Goal: Transaction & Acquisition: Purchase product/service

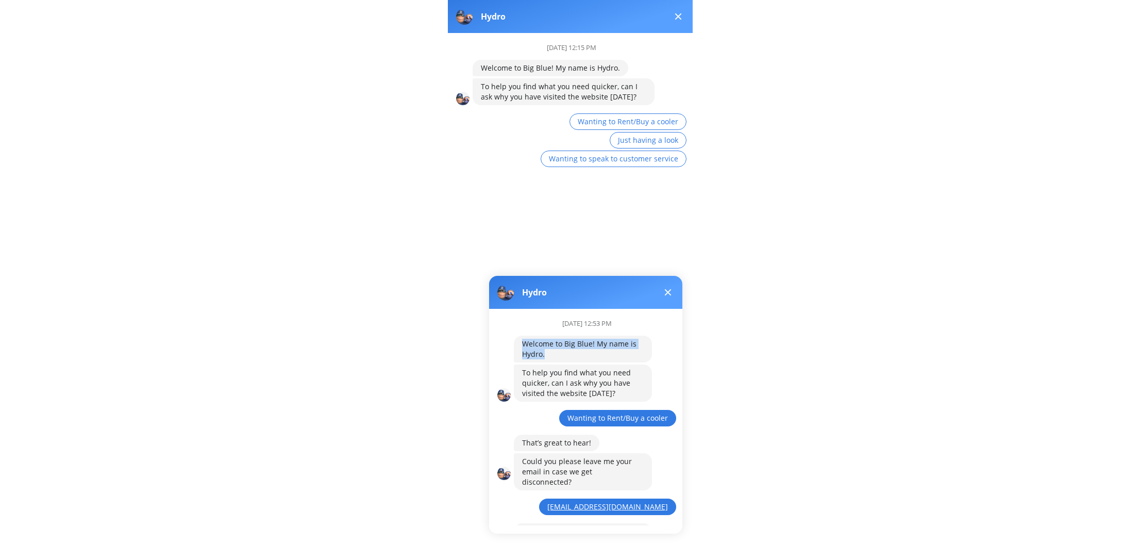
scroll to position [61, 0]
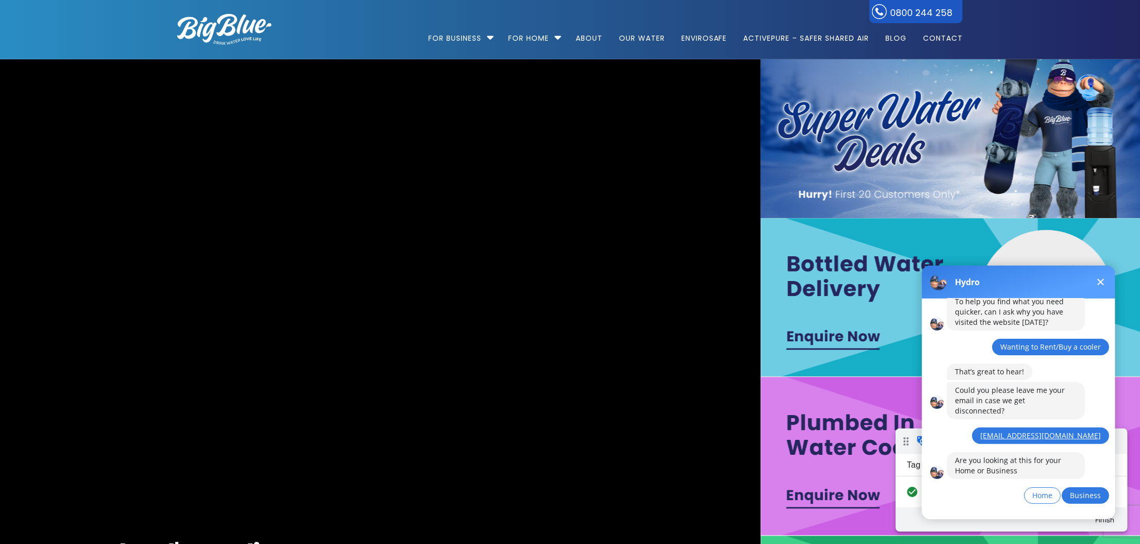
click at [244, 490] on span "Business" at bounding box center [1085, 495] width 31 height 10
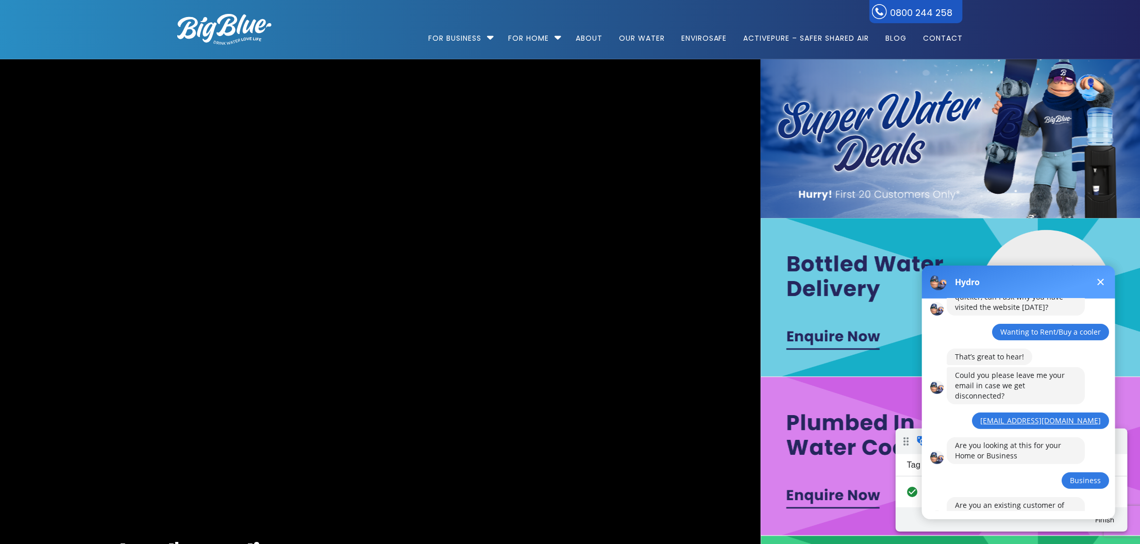
scroll to position [121, 0]
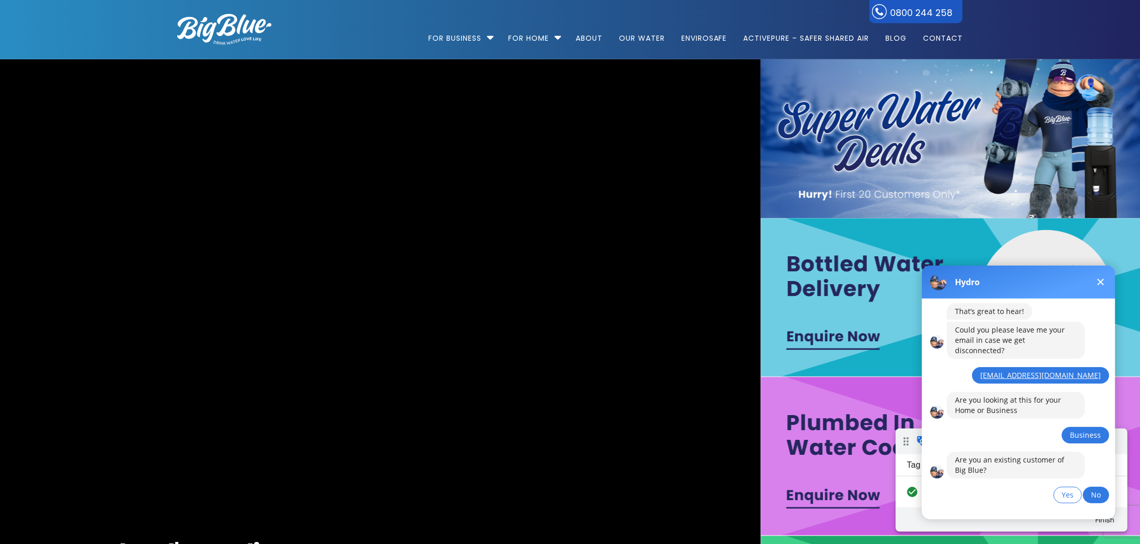
click at [244, 489] on span "No" at bounding box center [1096, 494] width 10 height 10
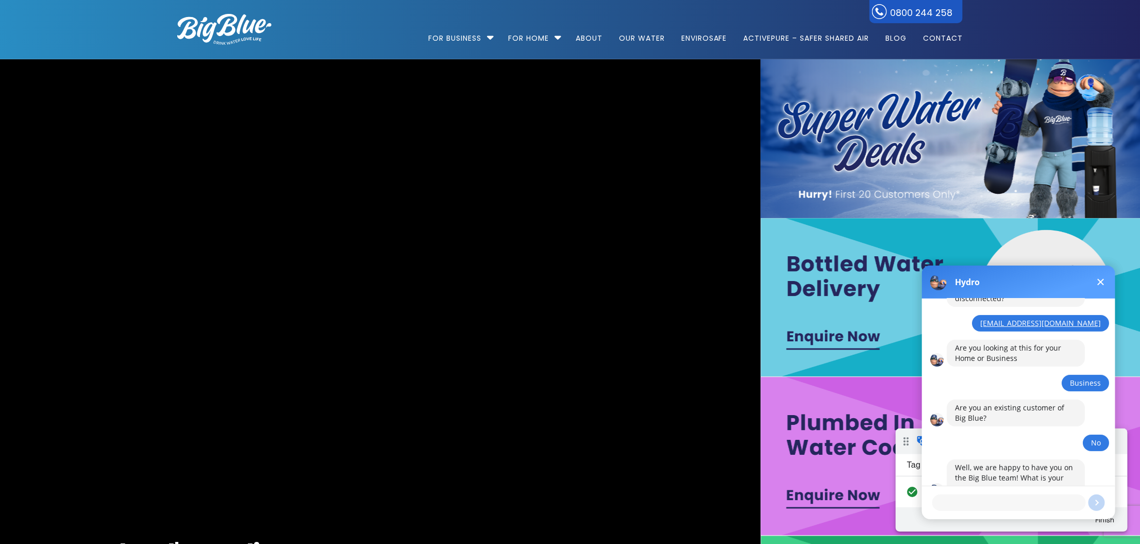
scroll to position [182, 0]
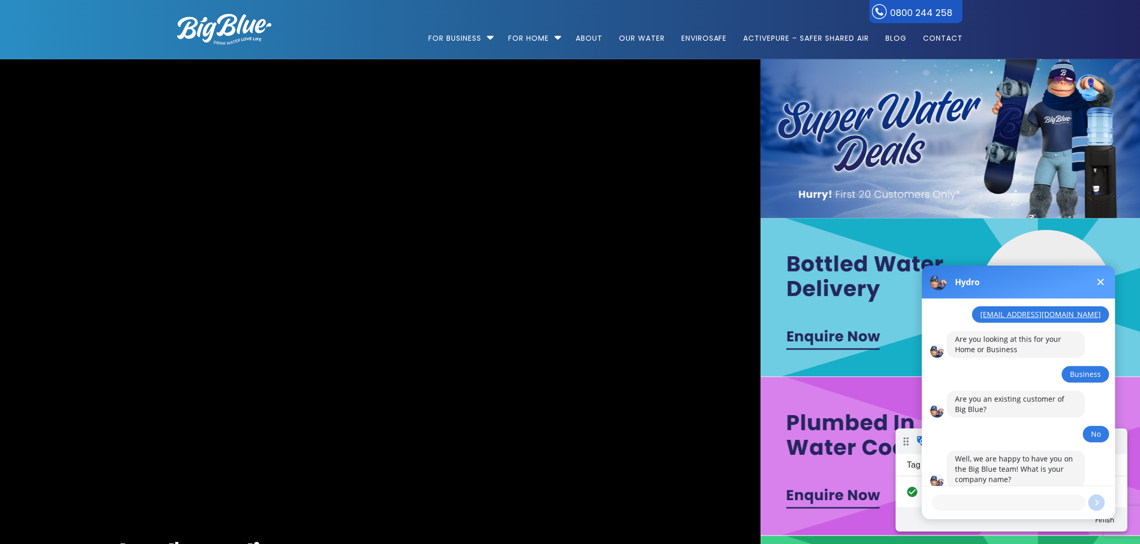
click at [244, 503] on textarea at bounding box center [1009, 502] width 154 height 16
type textarea "SME Growth - Test Only"
click at [244, 502] on button at bounding box center [1096, 502] width 16 height 16
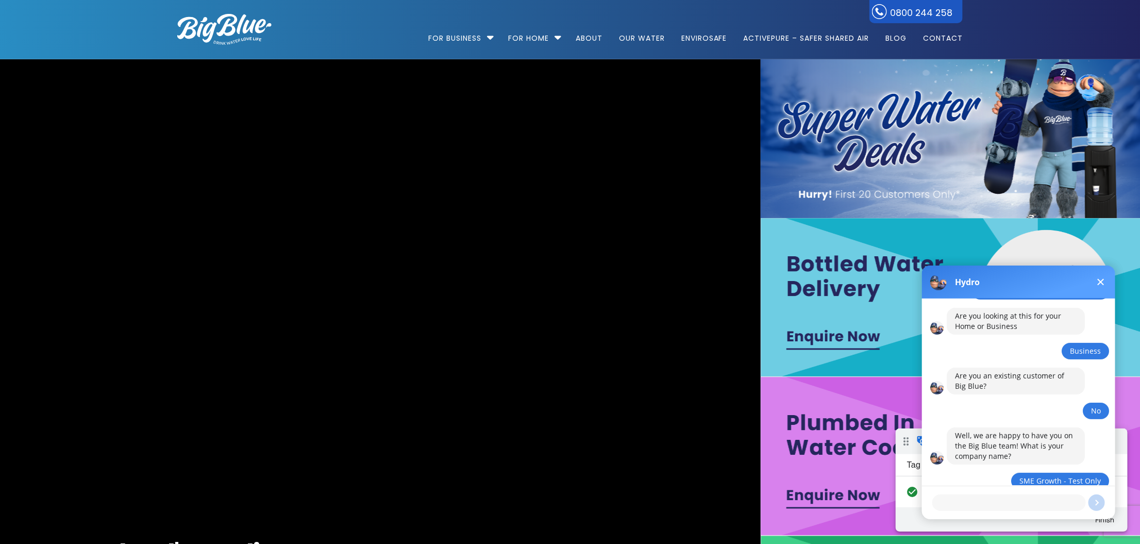
scroll to position [231, 0]
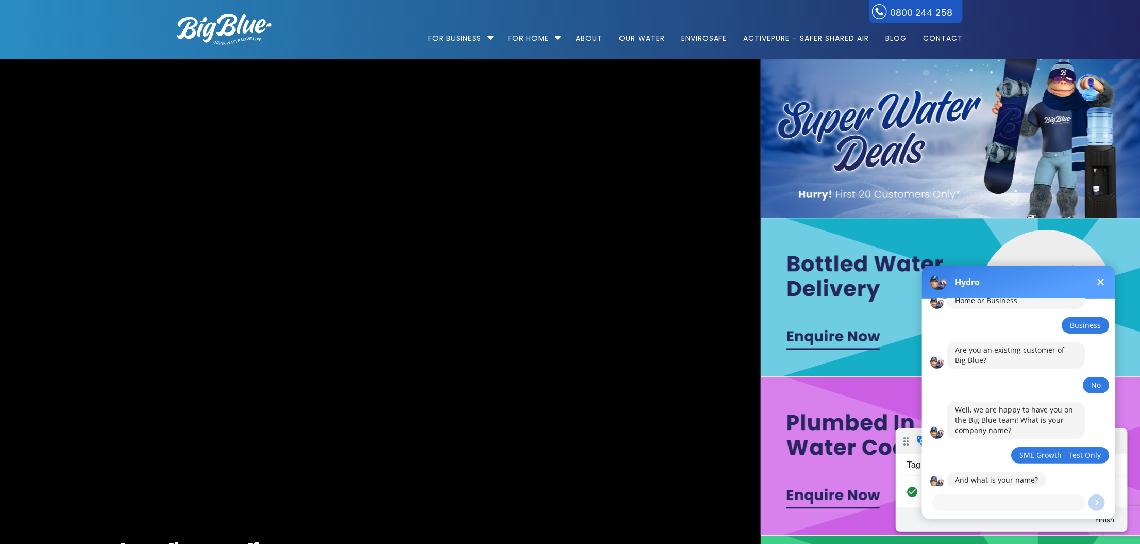
click at [244, 504] on textarea at bounding box center [1009, 502] width 154 height 16
type textarea "Kirstie"
click at [244, 502] on button at bounding box center [1096, 502] width 16 height 16
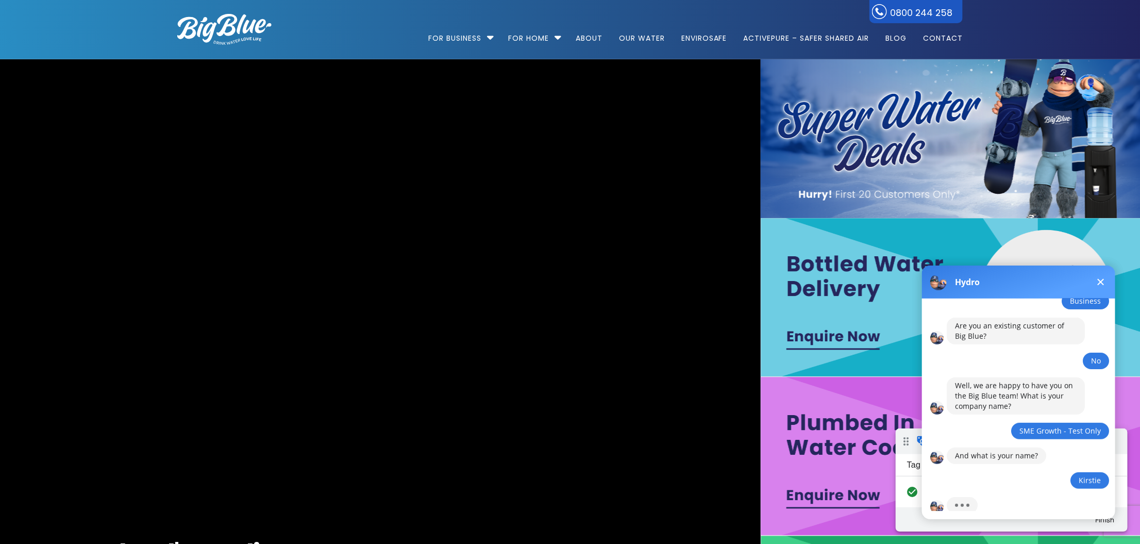
scroll to position [353, 0]
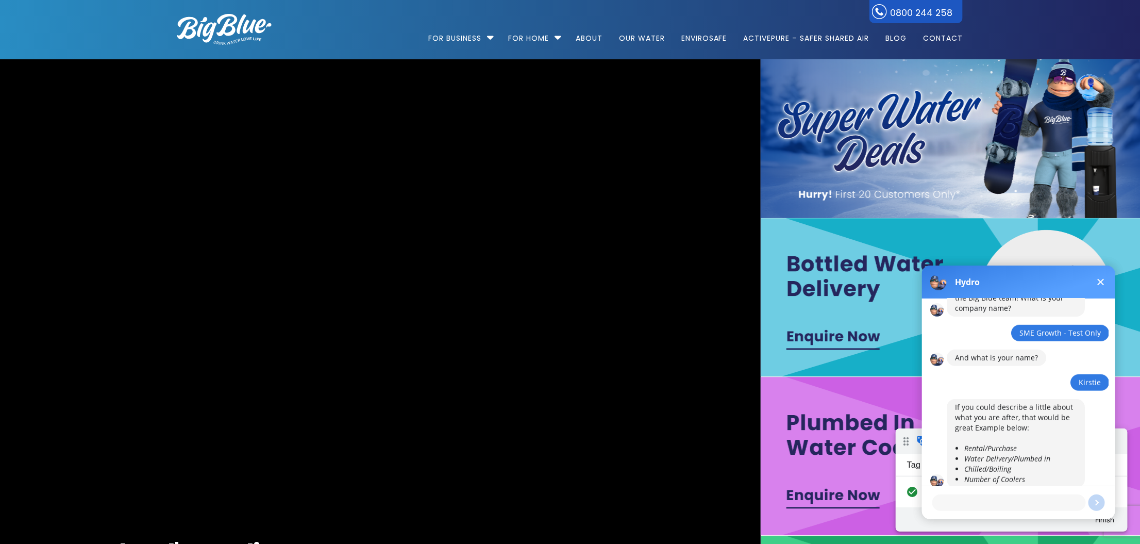
click at [244, 504] on textarea at bounding box center [1009, 502] width 154 height 16
type textarea "rental"
click at [244, 504] on button at bounding box center [1096, 502] width 16 height 16
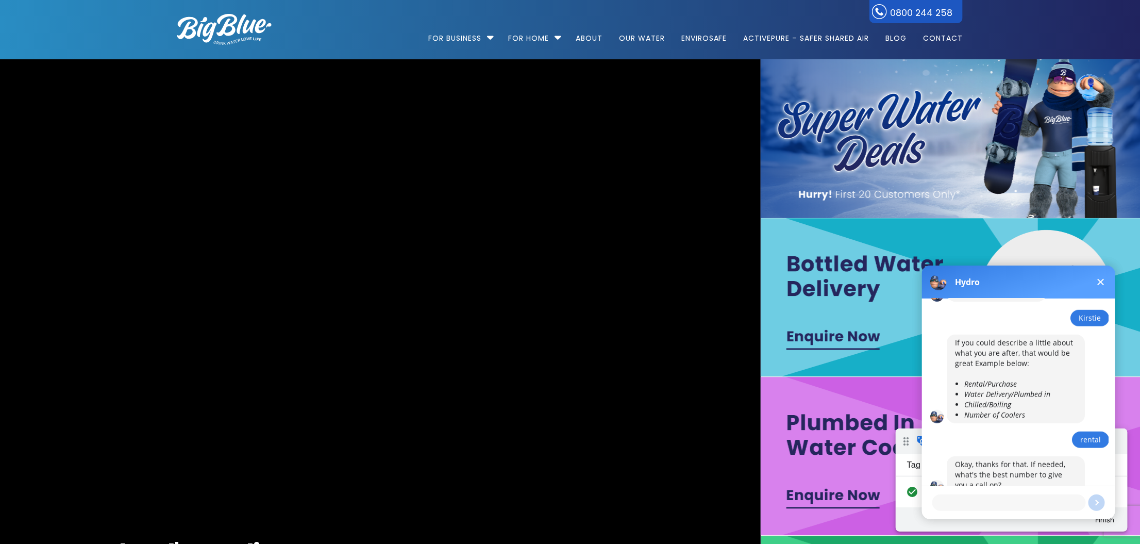
scroll to position [423, 0]
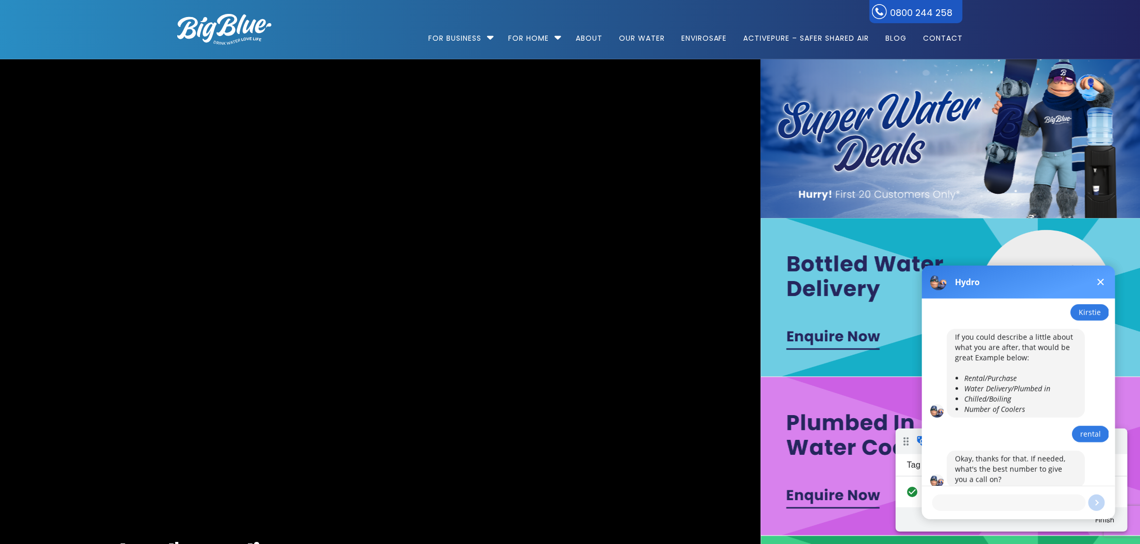
click at [244, 498] on textarea at bounding box center [1009, 502] width 154 height 16
type textarea "021 111 111"
click at [244, 504] on button at bounding box center [1096, 502] width 16 height 16
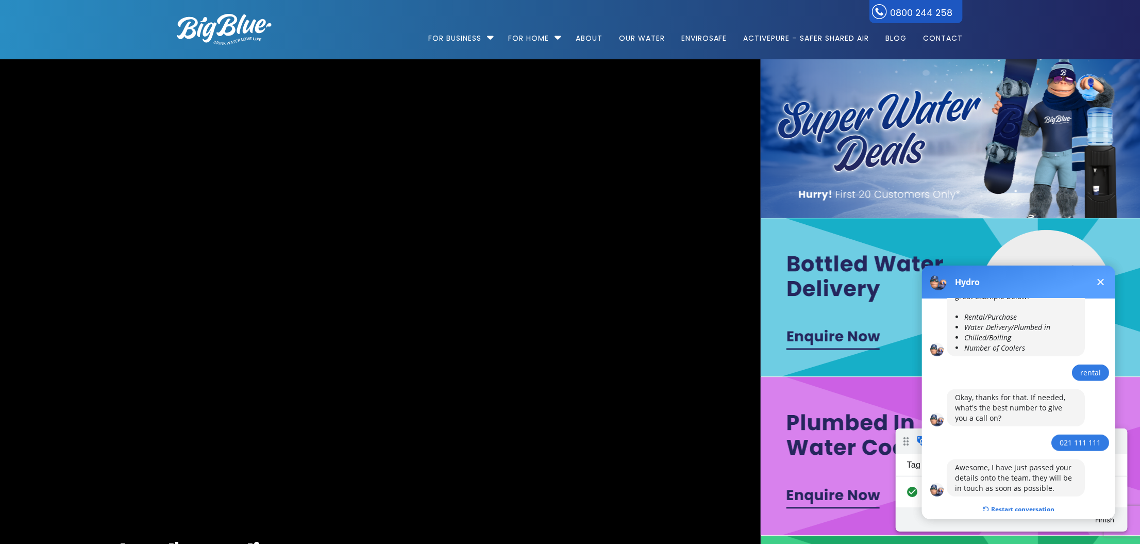
scroll to position [485, 0]
drag, startPoint x: 1042, startPoint y: 478, endPoint x: 946, endPoint y: 456, distance: 98.8
click at [244, 456] on div "August 28th at 12:54 PM Welcome to Big Blue! My name is Hydro. To help you find…" at bounding box center [1023, 404] width 202 height 212
copy div "Awesome, I have just passed your details onto the team, they will be in touch a…"
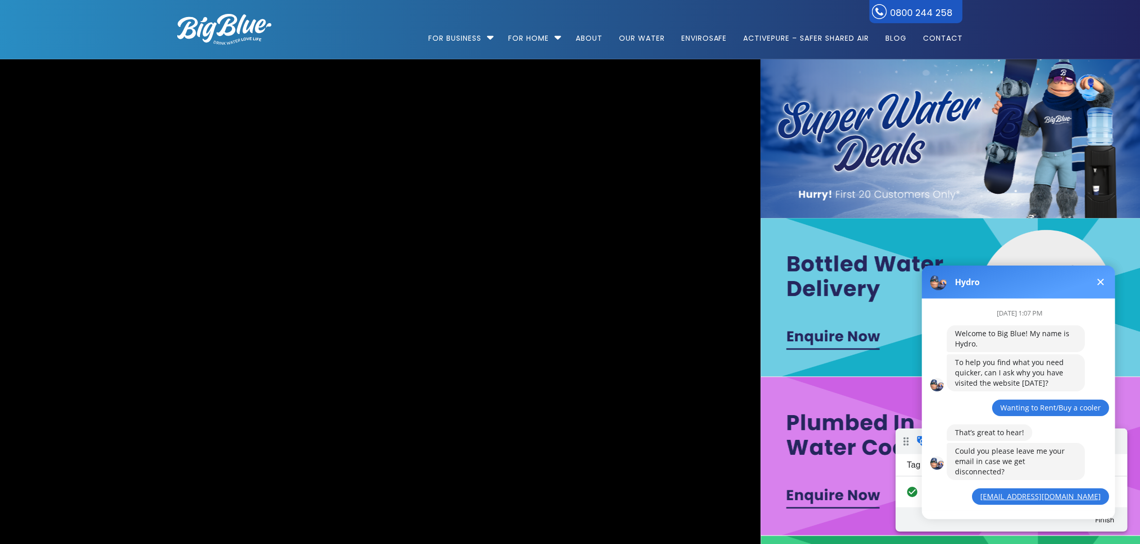
scroll to position [485, 0]
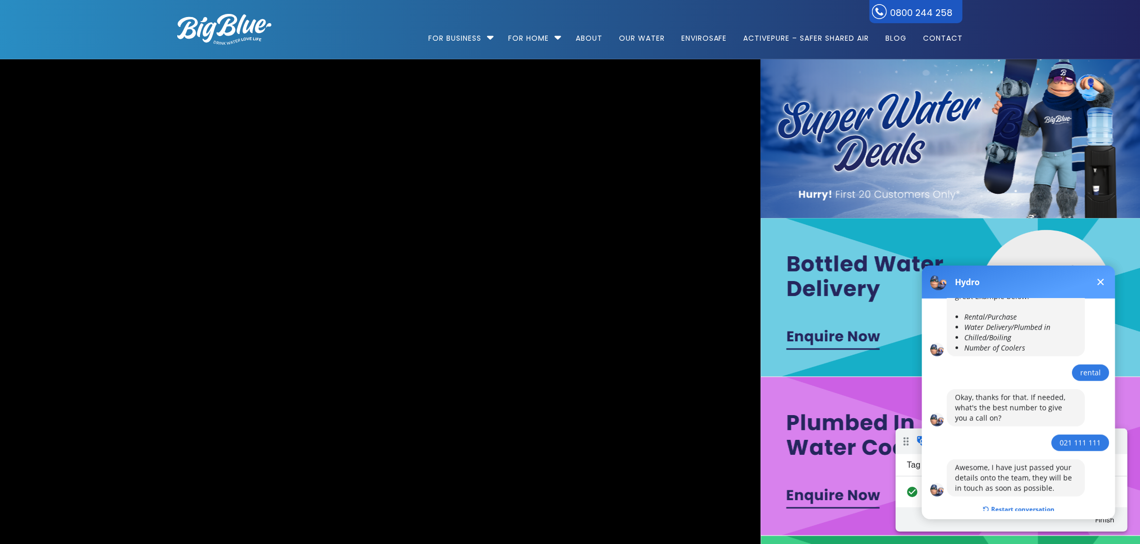
click at [1011, 499] on button "Restart conversation" at bounding box center [1018, 509] width 87 height 20
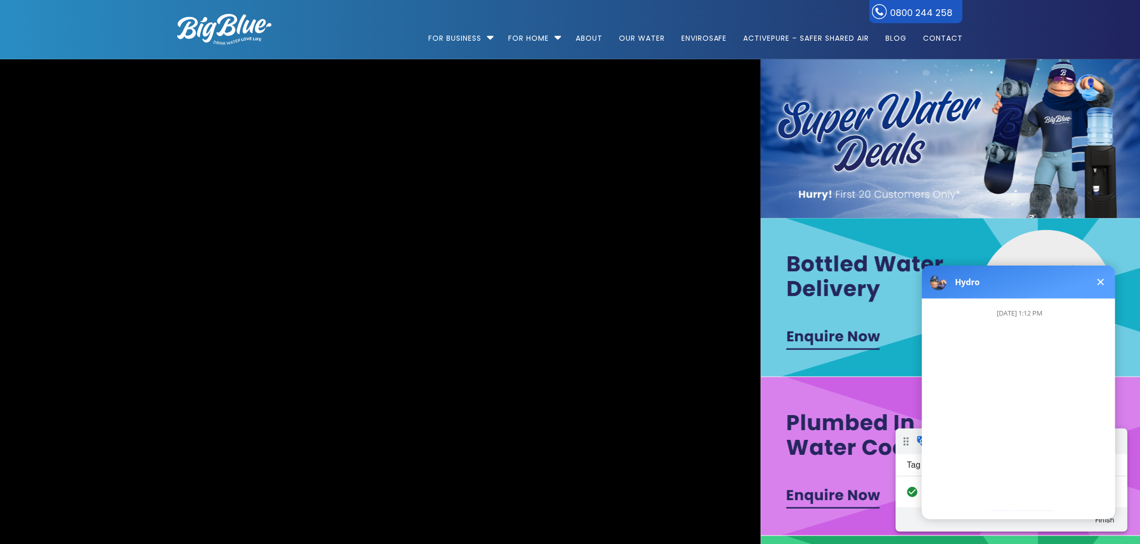
scroll to position [0, 0]
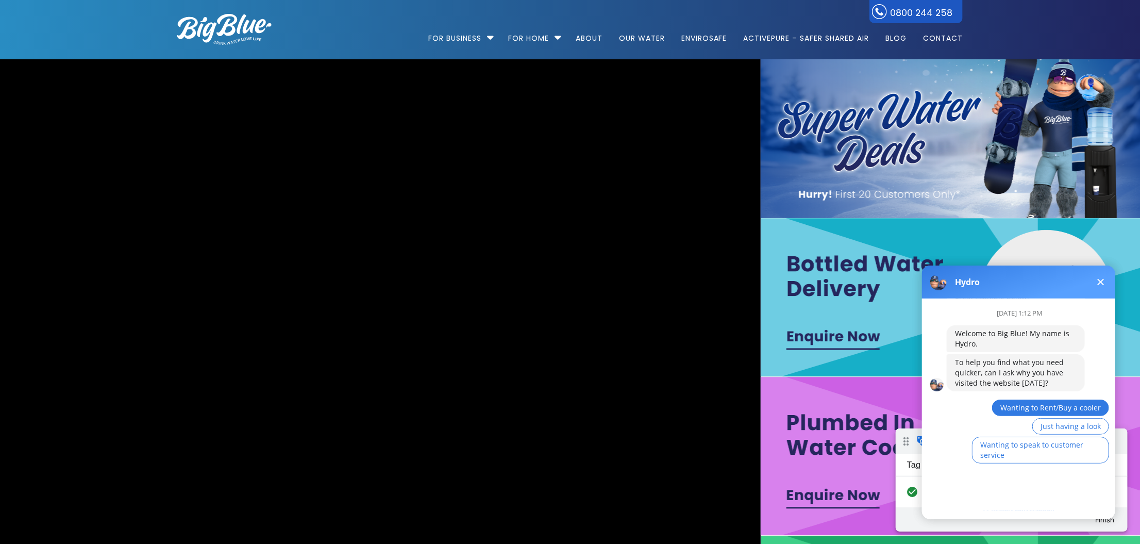
click at [1069, 407] on span "Wanting to Rent/Buy a cooler" at bounding box center [1050, 407] width 101 height 10
click at [991, 500] on textarea at bounding box center [1009, 502] width 154 height 16
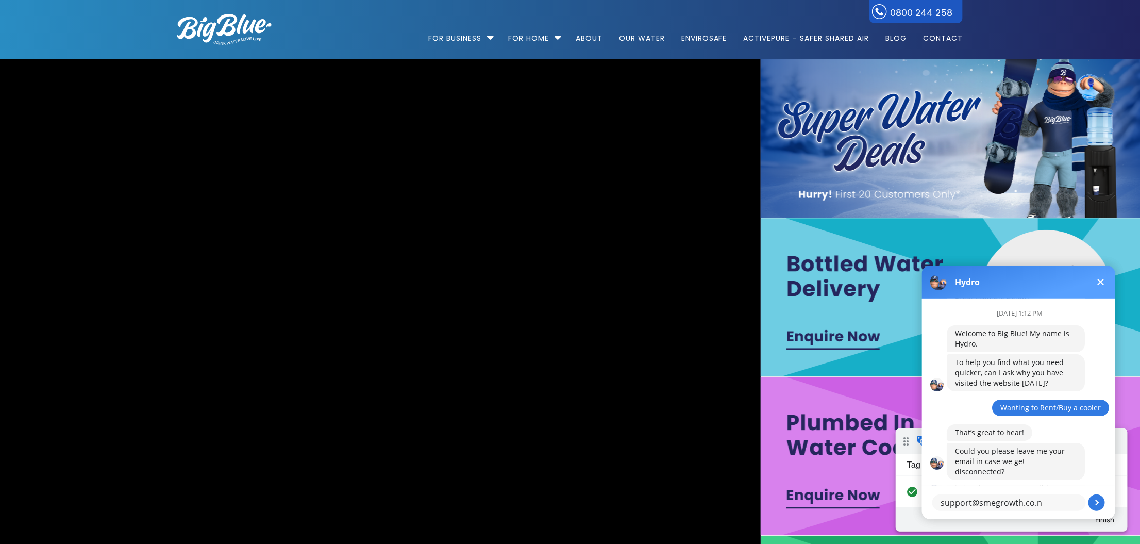
type textarea "support@smegrowth.co.nz"
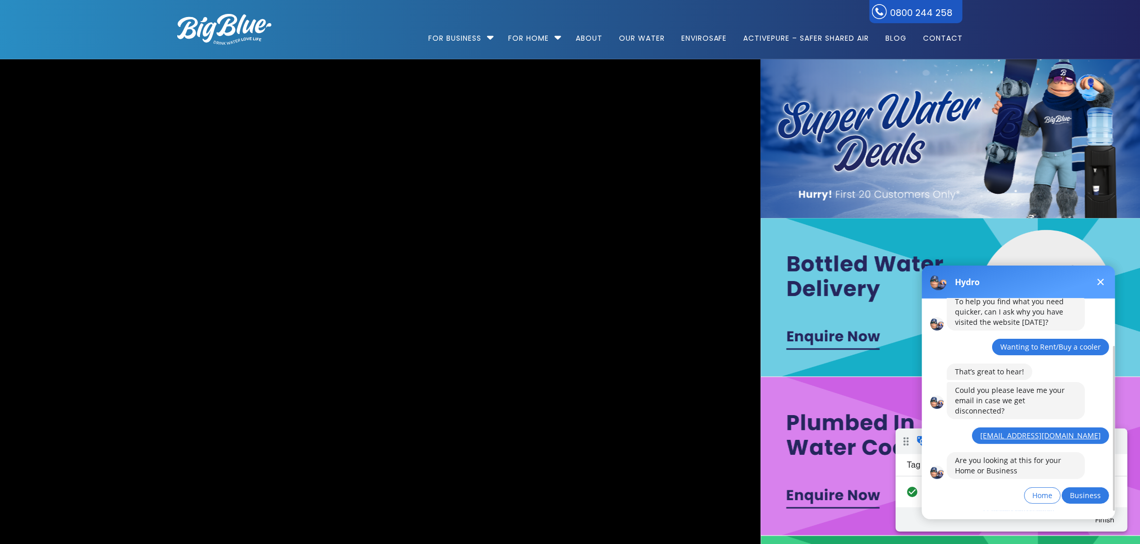
scroll to position [1, 0]
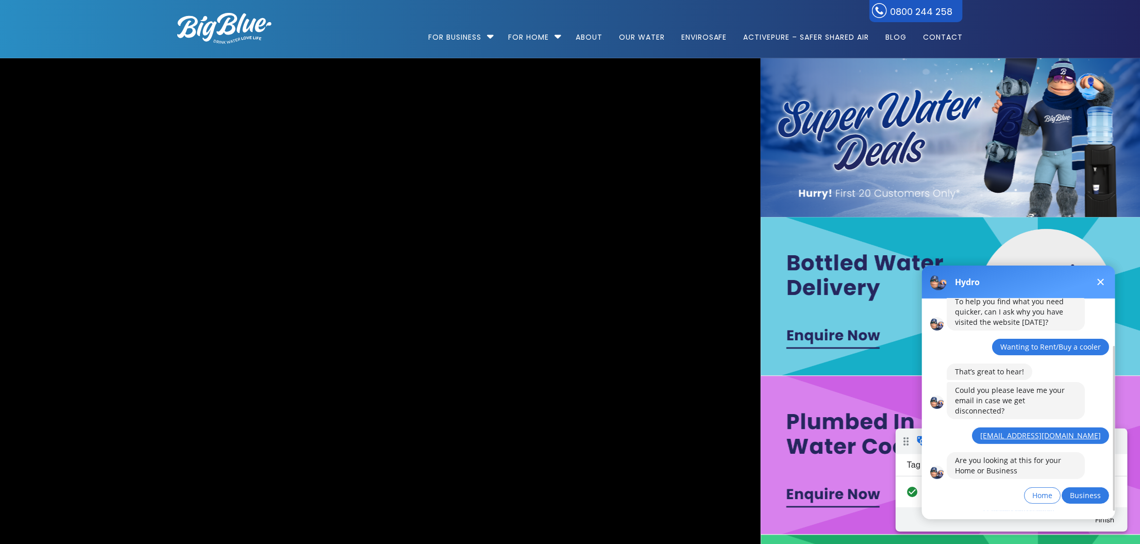
click at [1082, 490] on span "Business" at bounding box center [1085, 495] width 31 height 10
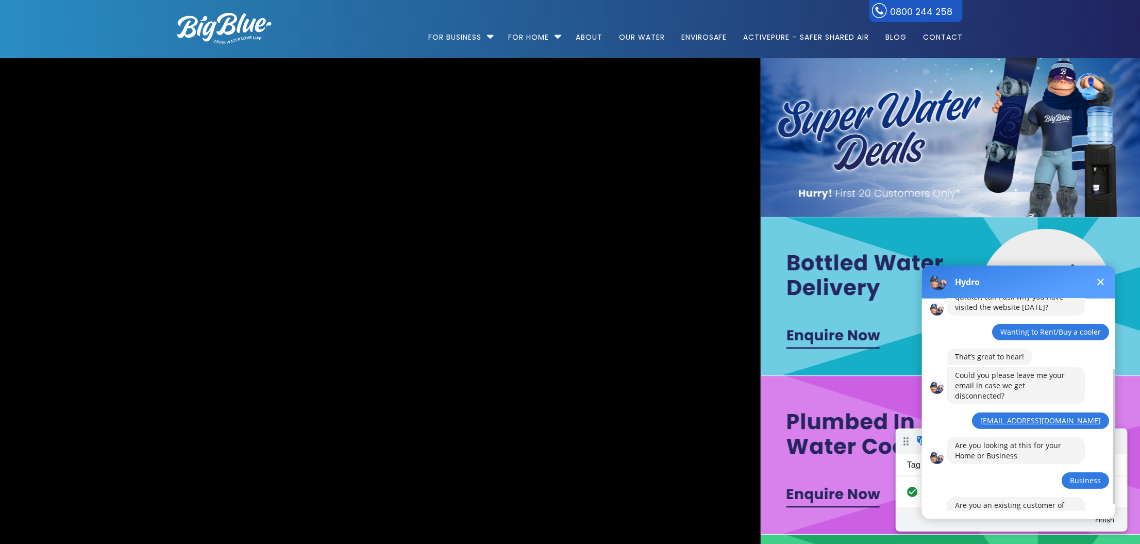
scroll to position [121, 0]
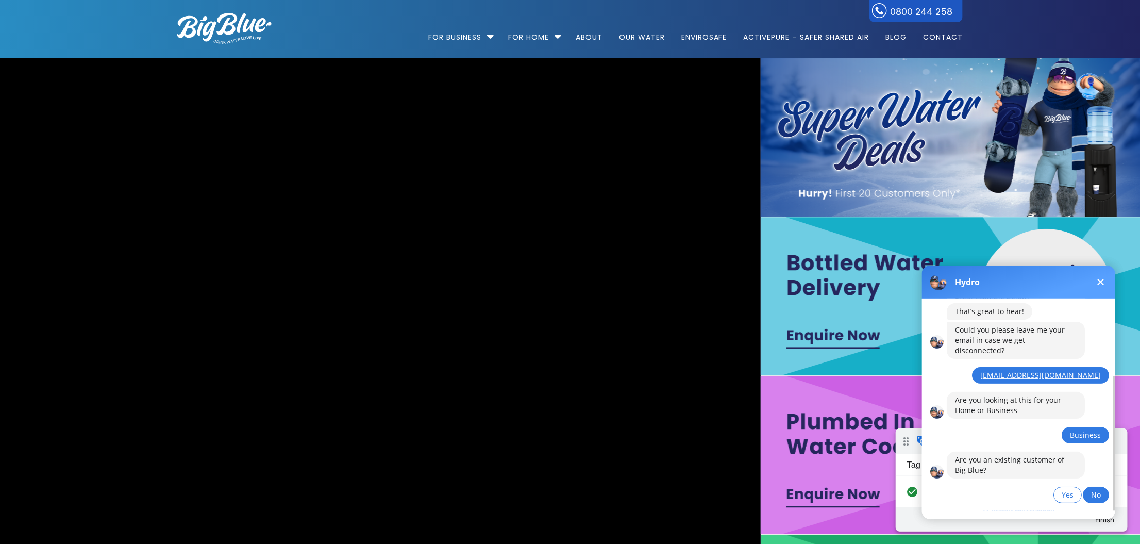
click at [1098, 489] on span "No" at bounding box center [1096, 494] width 10 height 10
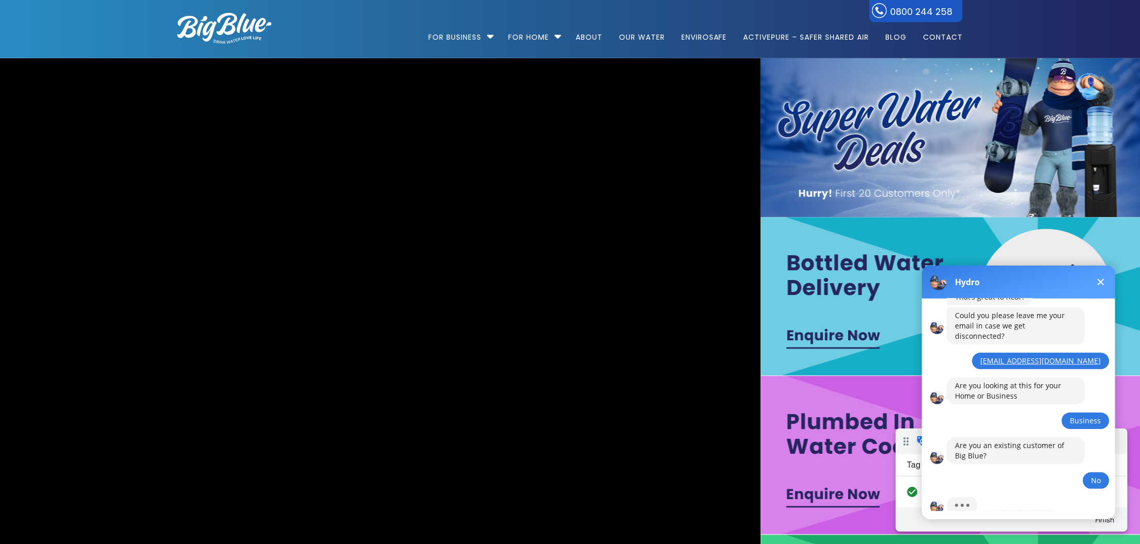
scroll to position [182, 0]
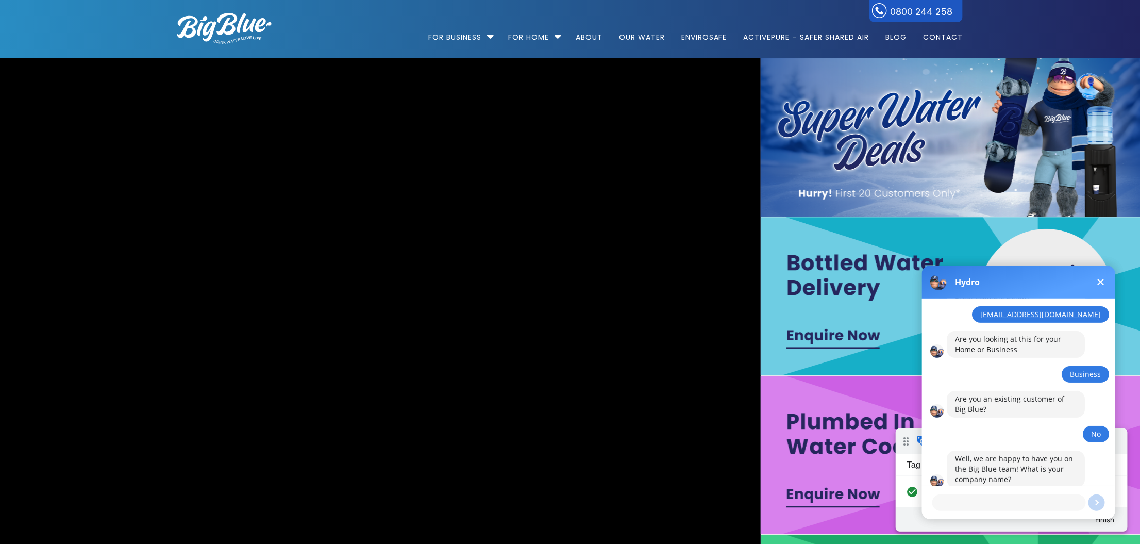
click at [982, 501] on textarea at bounding box center [1009, 502] width 154 height 16
type textarea "SME Growth - Test Only"
click at [1095, 500] on button at bounding box center [1096, 502] width 16 height 16
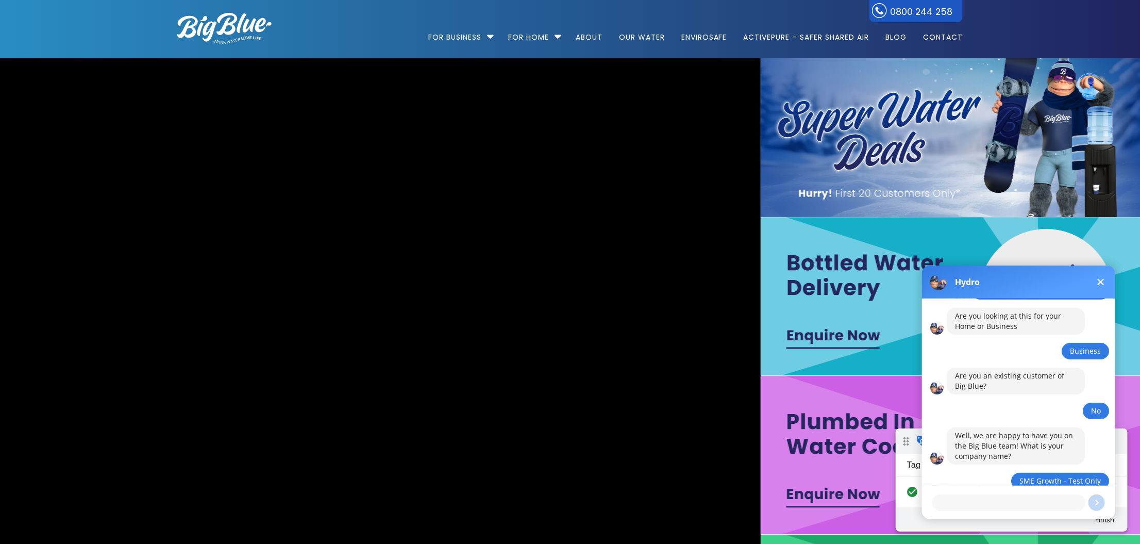
scroll to position [231, 0]
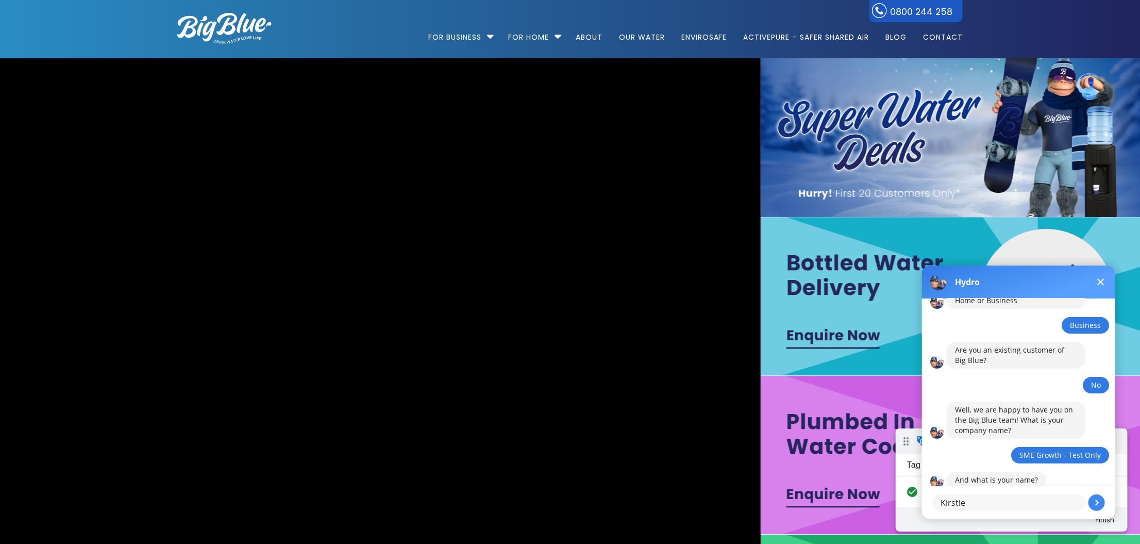
type textarea "Kirstie"
click at [1094, 500] on button at bounding box center [1096, 502] width 16 height 16
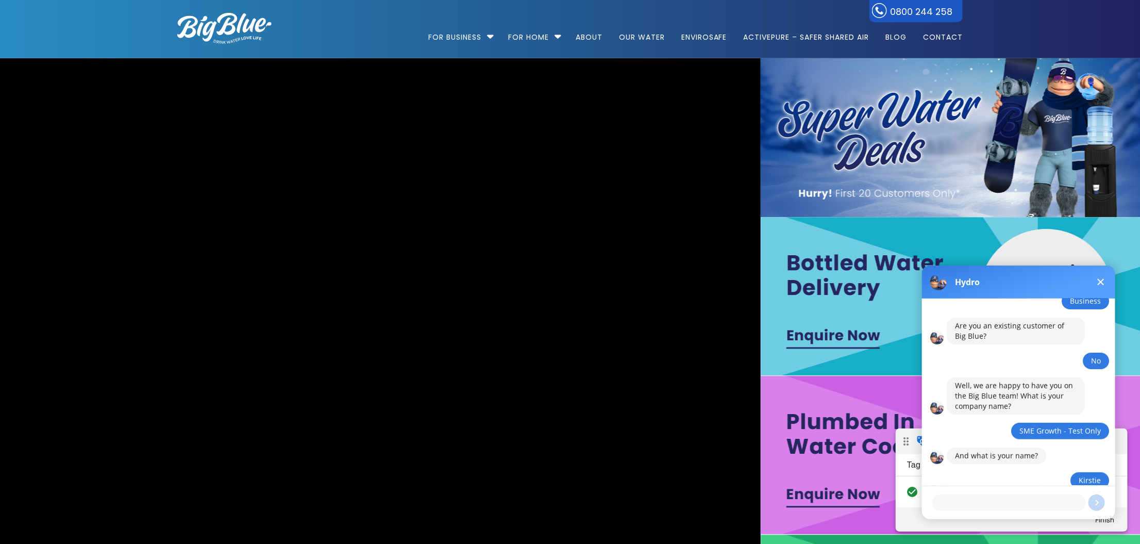
scroll to position [353, 0]
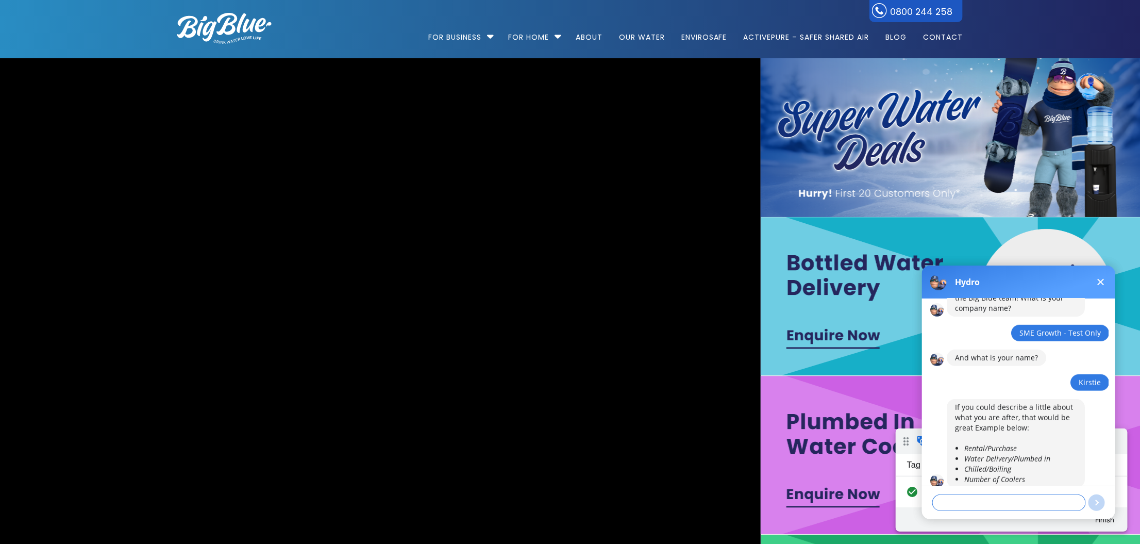
click at [976, 498] on textarea at bounding box center [1009, 502] width 154 height 16
type textarea "P"
type textarea "rental"
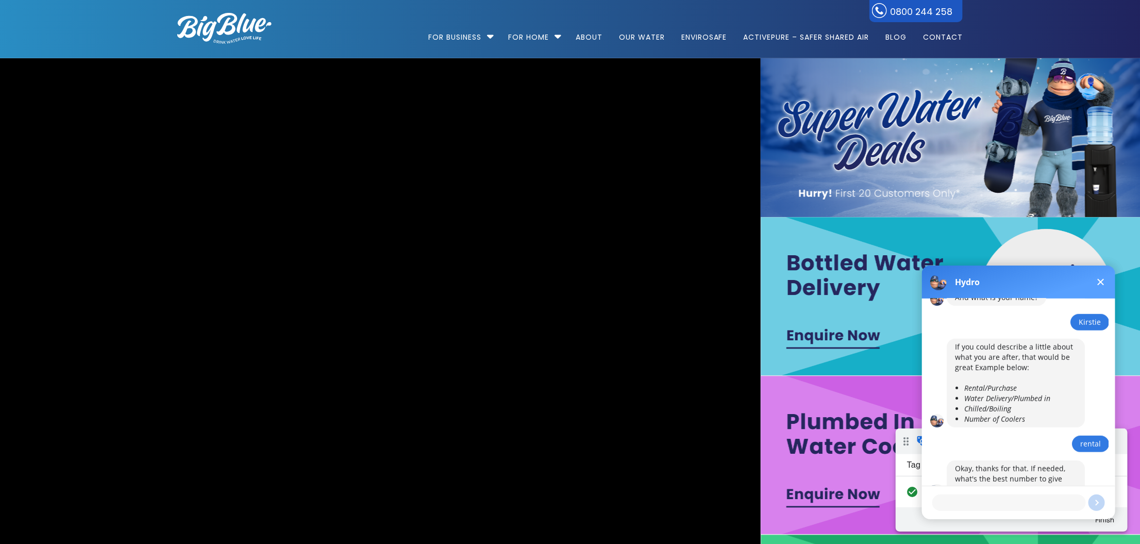
scroll to position [423, 0]
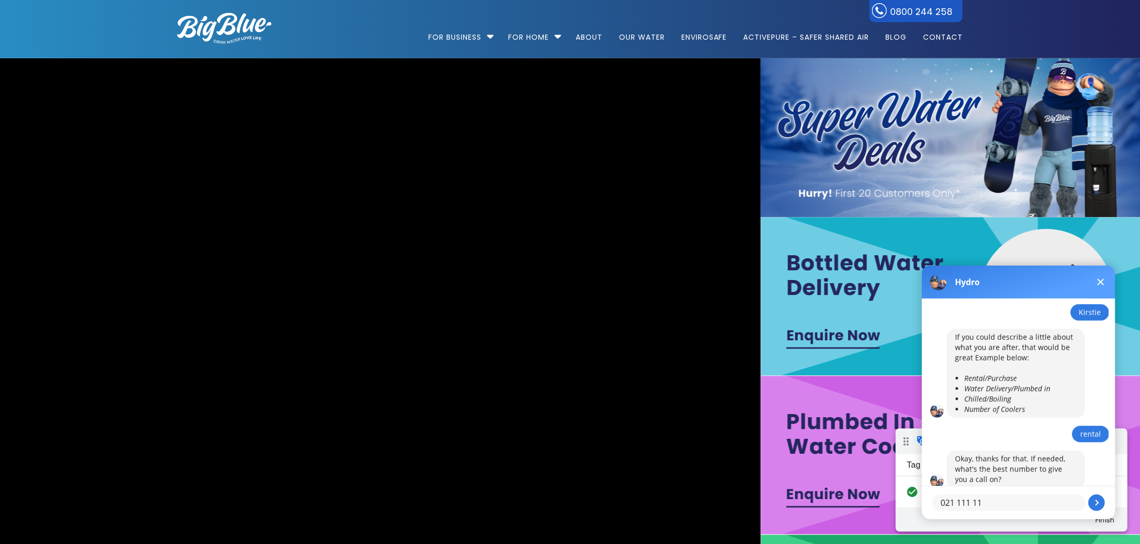
type textarea "021 111 111"
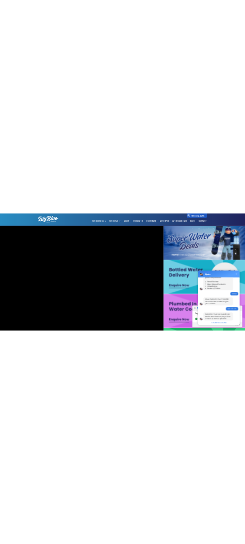
scroll to position [485, 0]
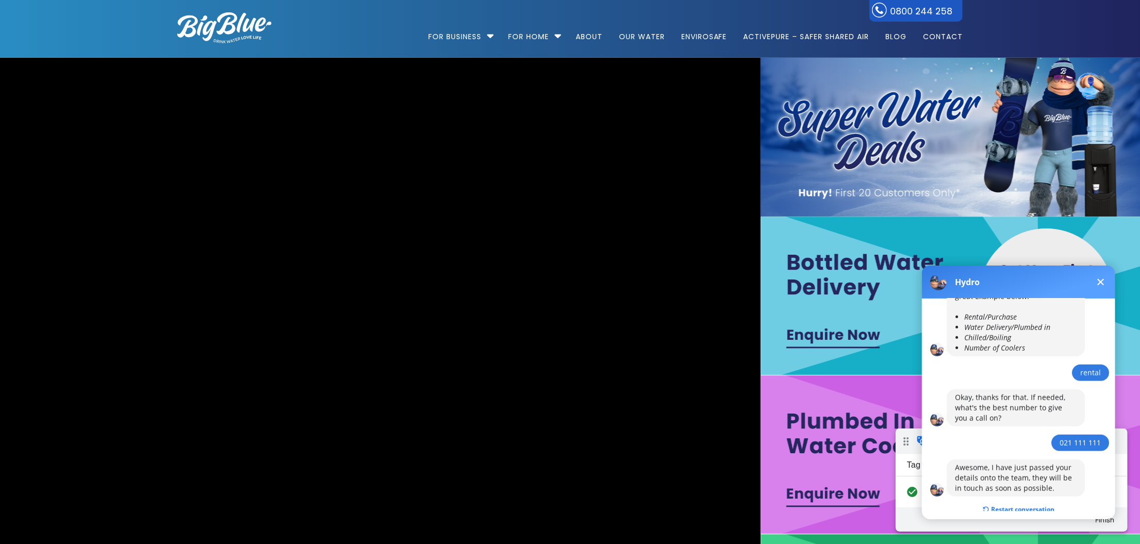
click at [981, 464] on div "Awesome, I have just passed your details onto the team, they will be in touch a…" at bounding box center [1016, 477] width 122 height 31
drag, startPoint x: 965, startPoint y: 459, endPoint x: 1047, endPoint y: 473, distance: 82.6
click at [1048, 473] on div "Awesome, I have just passed your details onto the team, they will be in touch a…" at bounding box center [1016, 477] width 122 height 31
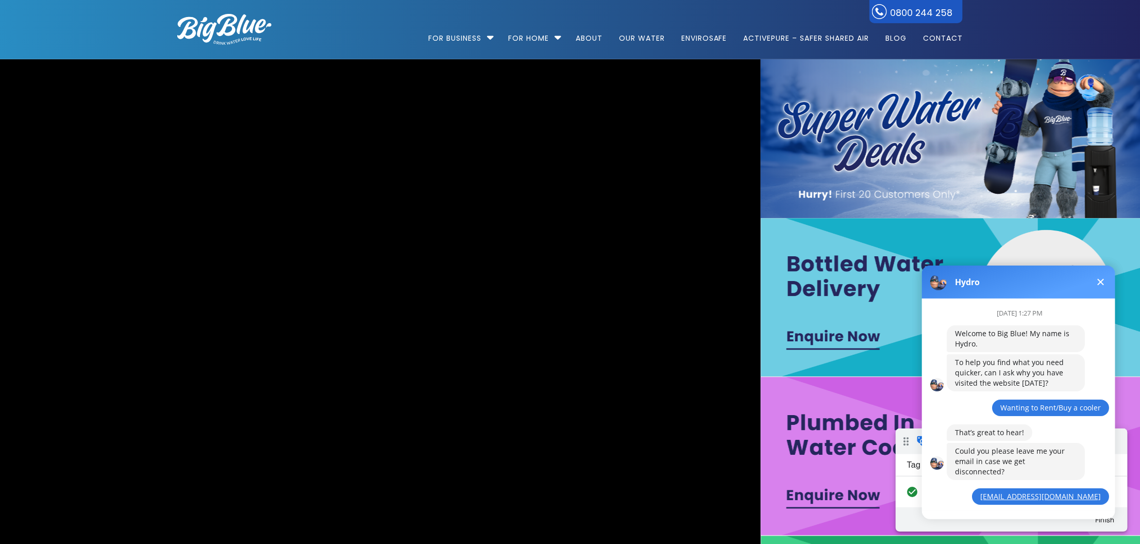
scroll to position [485, 0]
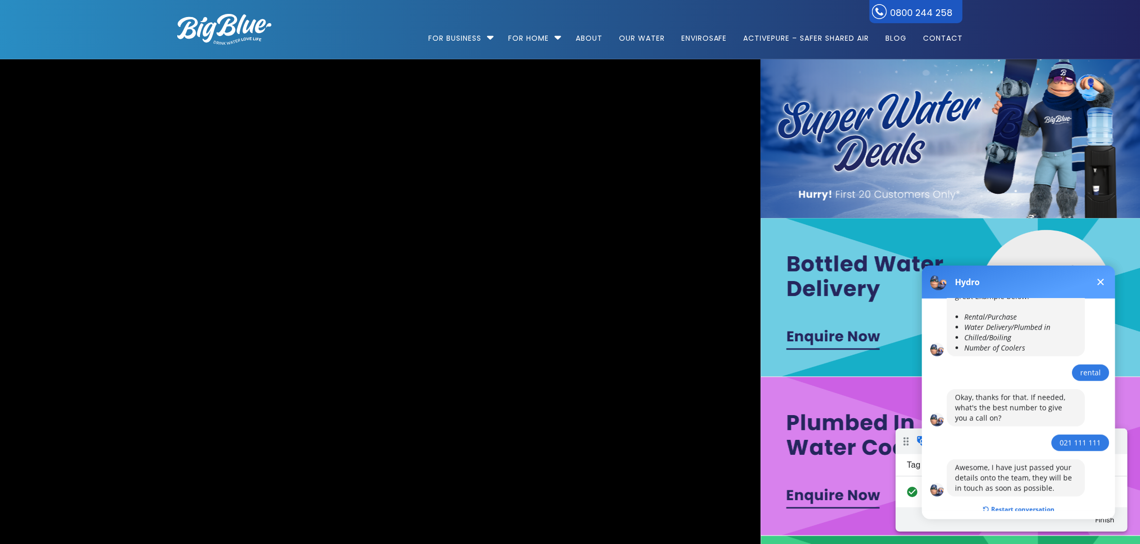
click at [1029, 499] on button "Restart conversation" at bounding box center [1018, 509] width 87 height 20
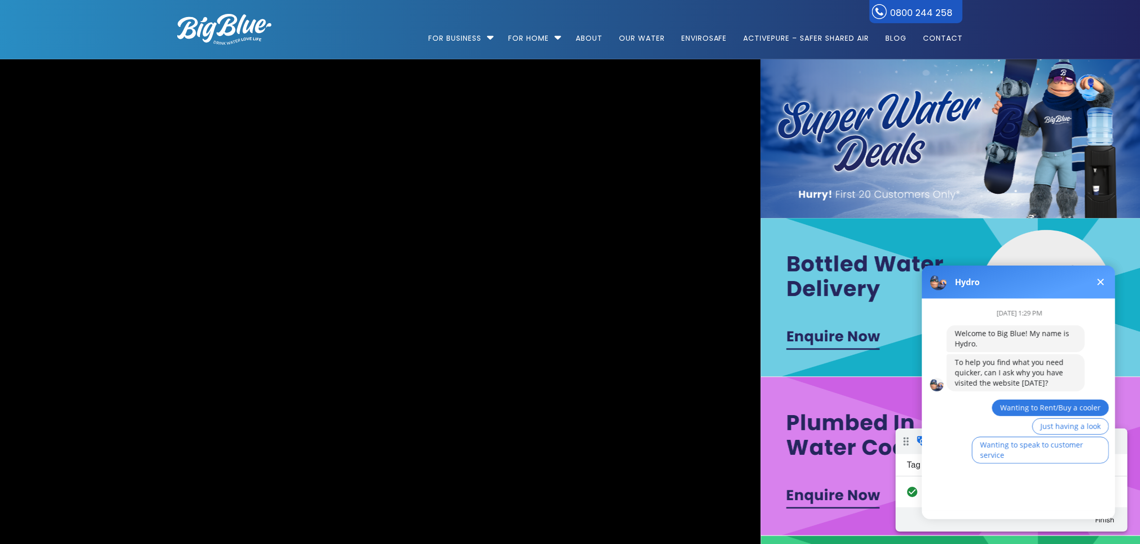
click at [1041, 405] on span "Wanting to Rent/Buy a cooler" at bounding box center [1050, 407] width 101 height 10
click at [973, 506] on textarea at bounding box center [1009, 502] width 154 height 16
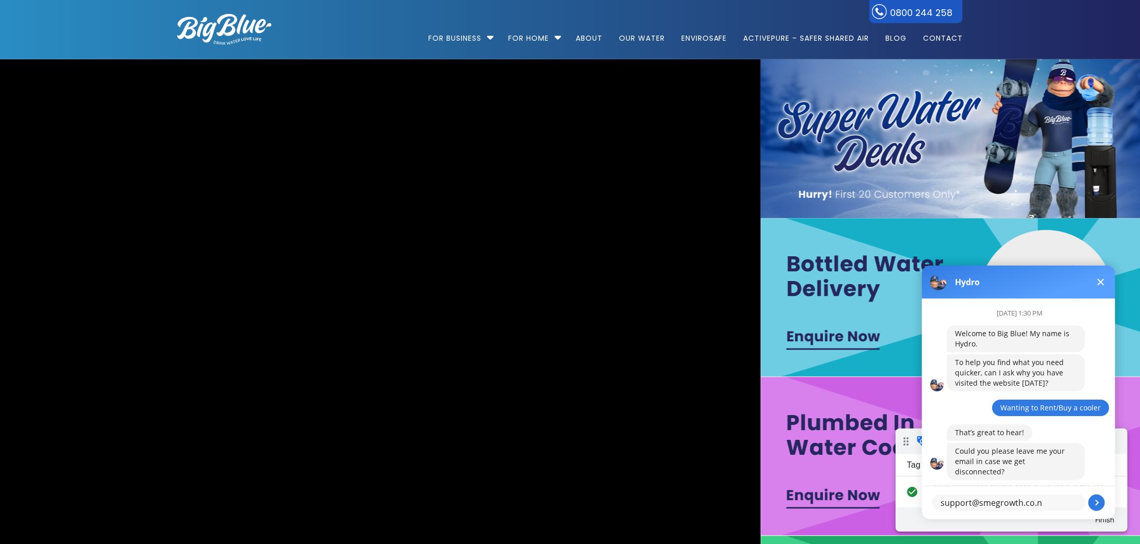
type textarea "support@smegrowth.co.nz"
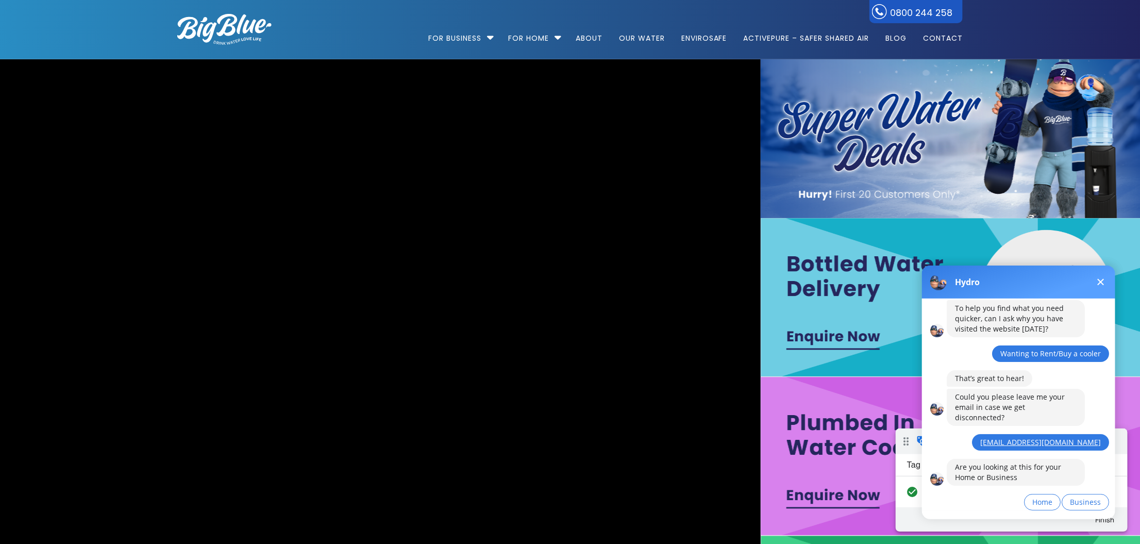
scroll to position [61, 0]
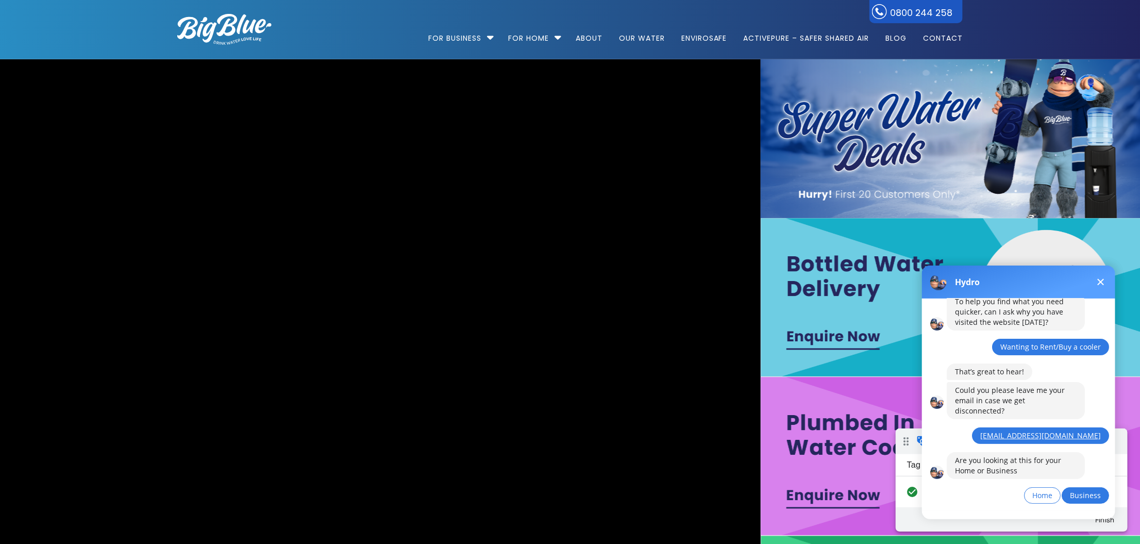
click at [1094, 490] on span "Business" at bounding box center [1085, 495] width 31 height 10
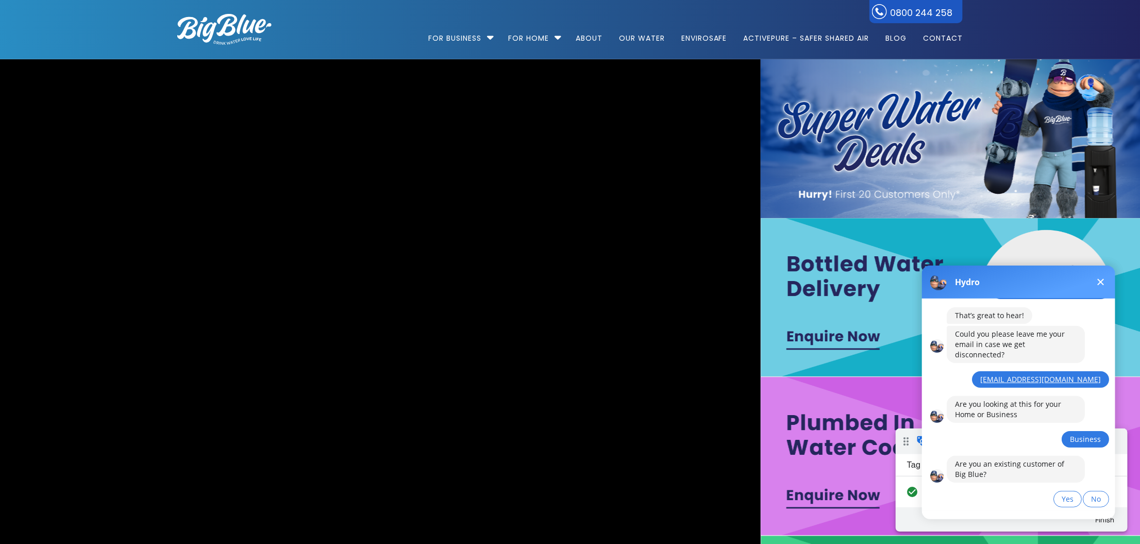
scroll to position [121, 0]
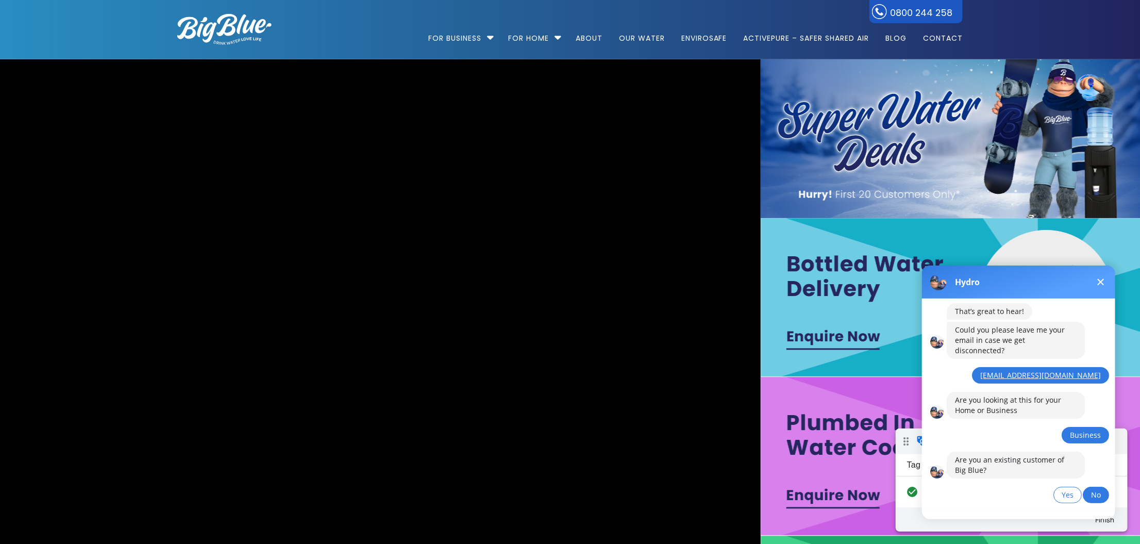
click at [1098, 489] on span "No" at bounding box center [1096, 494] width 10 height 10
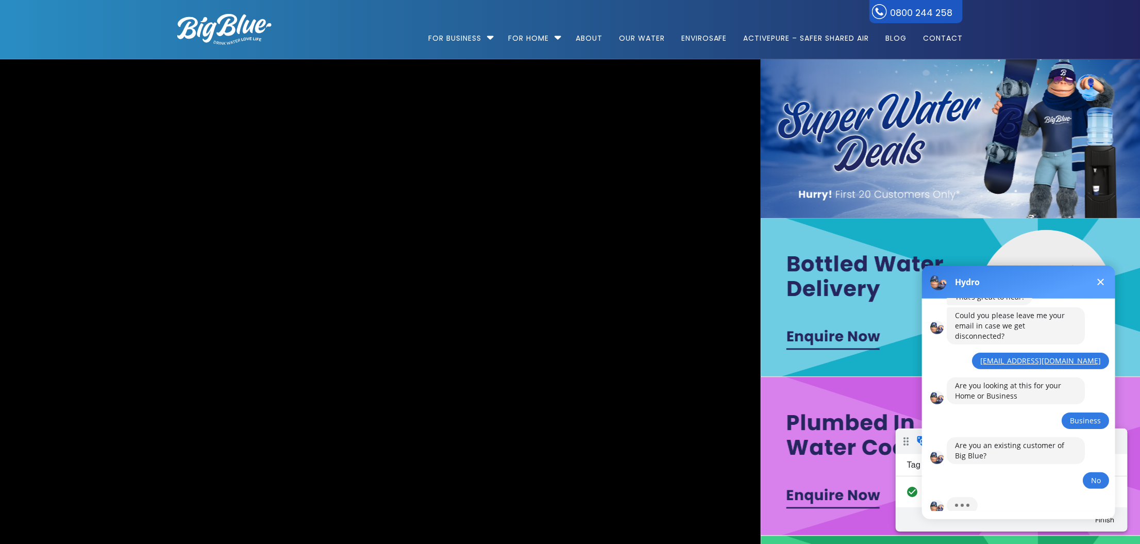
scroll to position [182, 0]
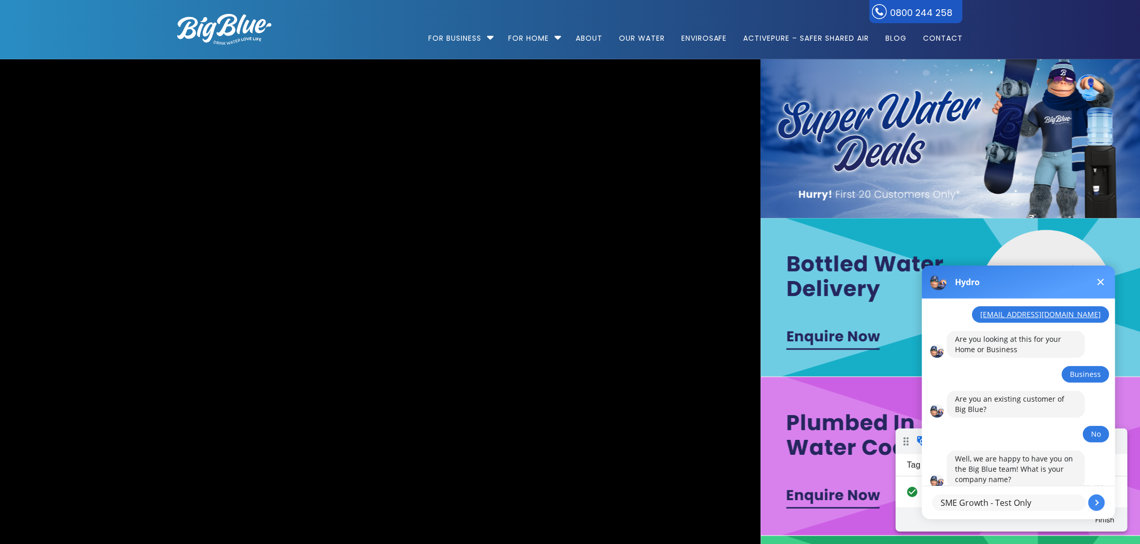
type textarea "SME Growth - Test Only"
click at [1098, 500] on button at bounding box center [1096, 502] width 16 height 16
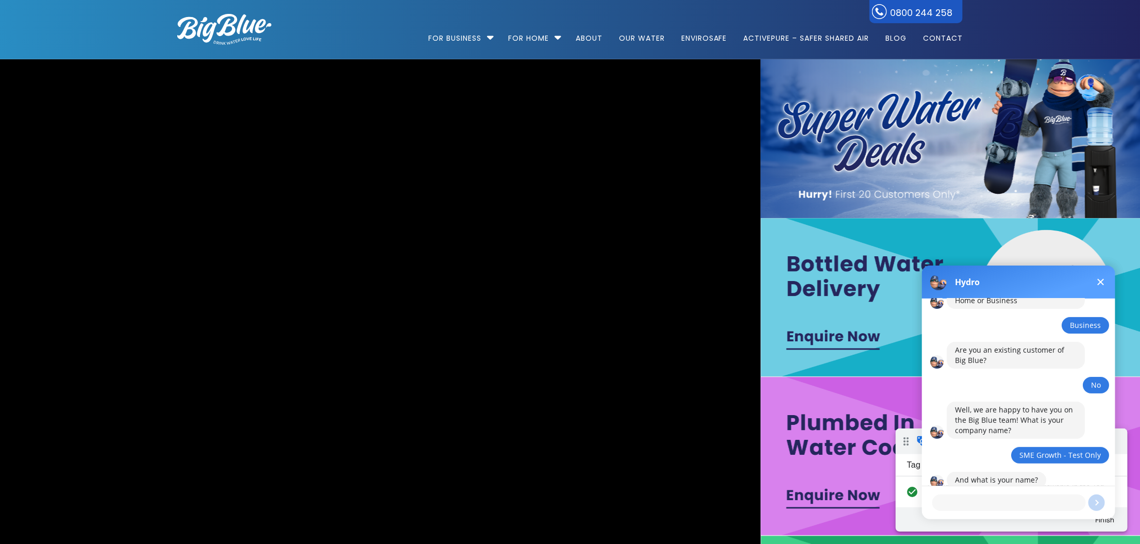
scroll to position [231, 0]
click at [994, 505] on textarea at bounding box center [1009, 502] width 154 height 16
type textarea "Kirstie"
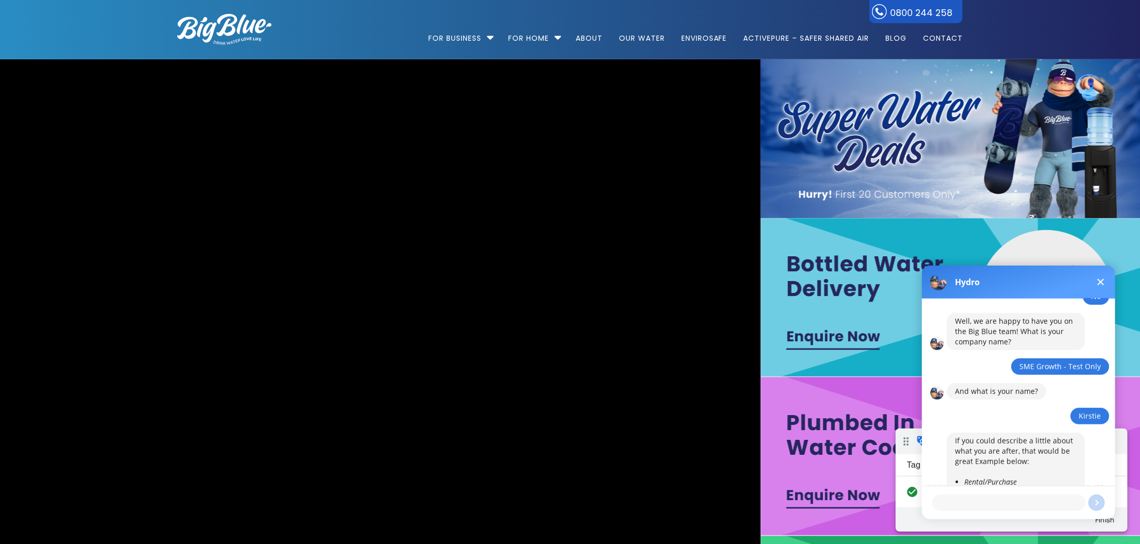
scroll to position [353, 0]
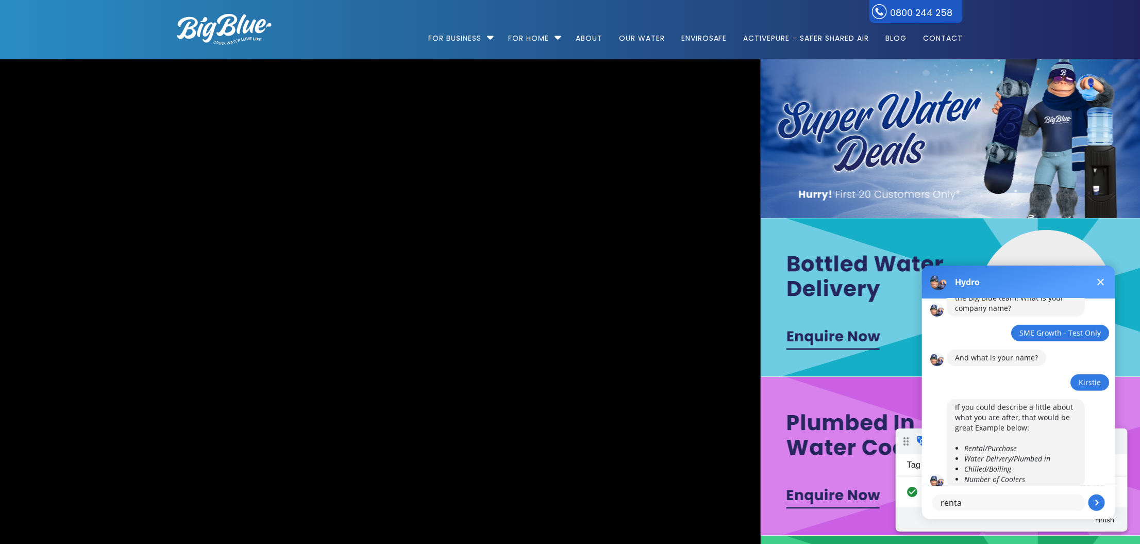
type textarea "rental"
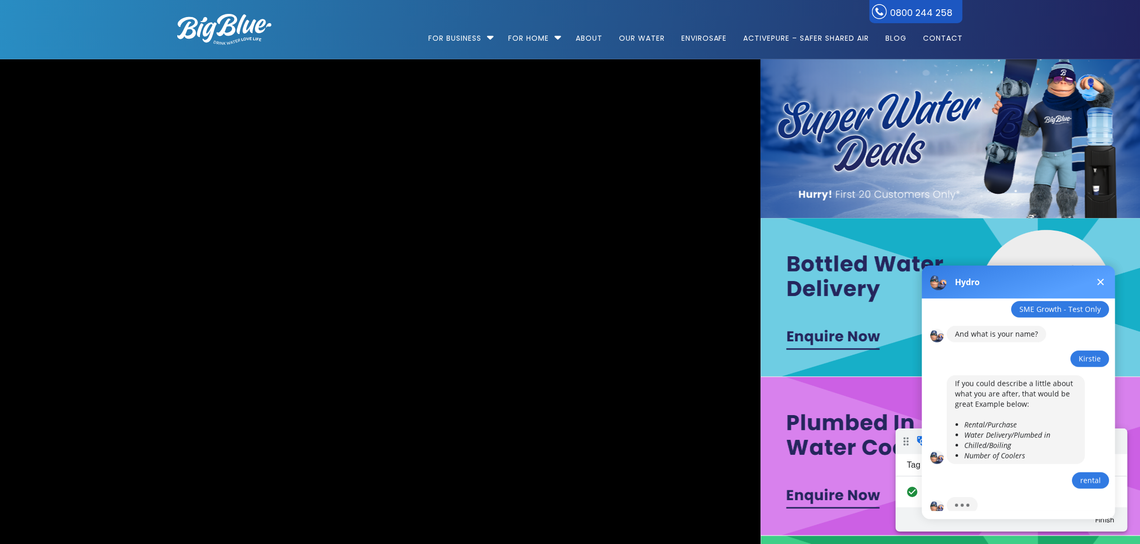
scroll to position [423, 0]
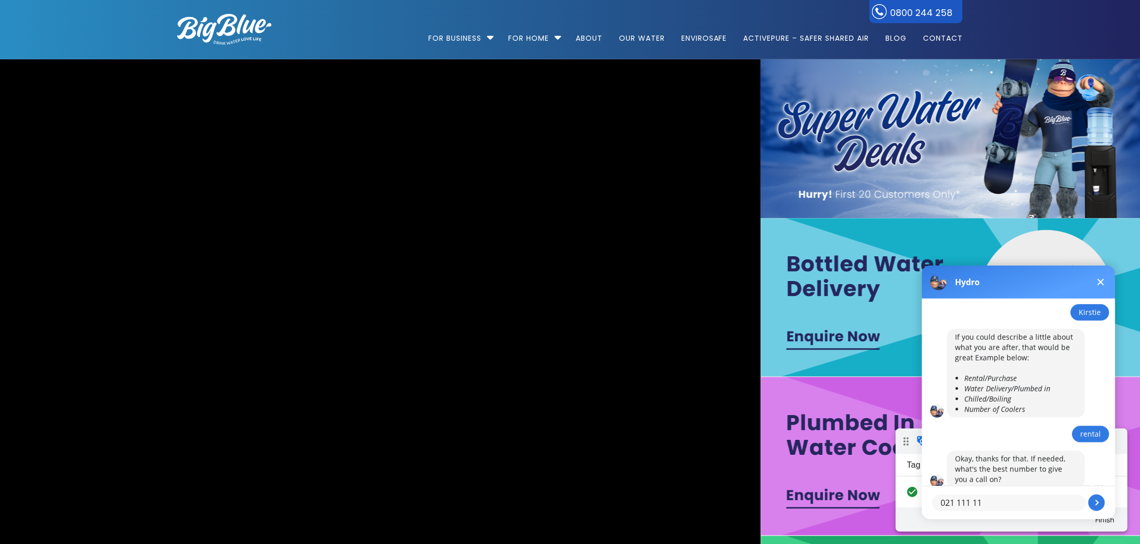
type textarea "021 111 111"
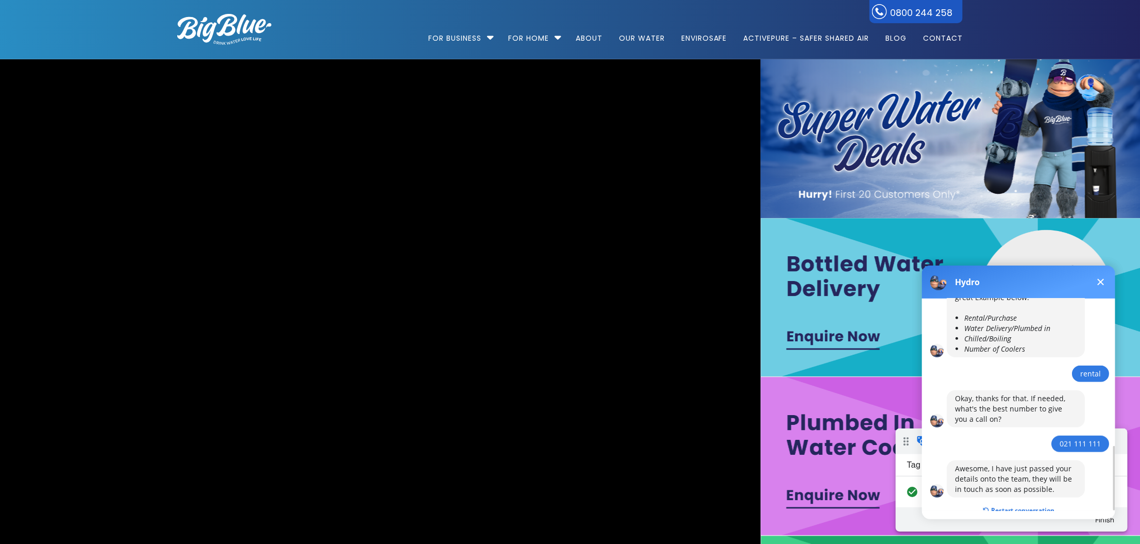
scroll to position [485, 0]
click at [1004, 499] on button "Restart conversation" at bounding box center [1018, 509] width 87 height 20
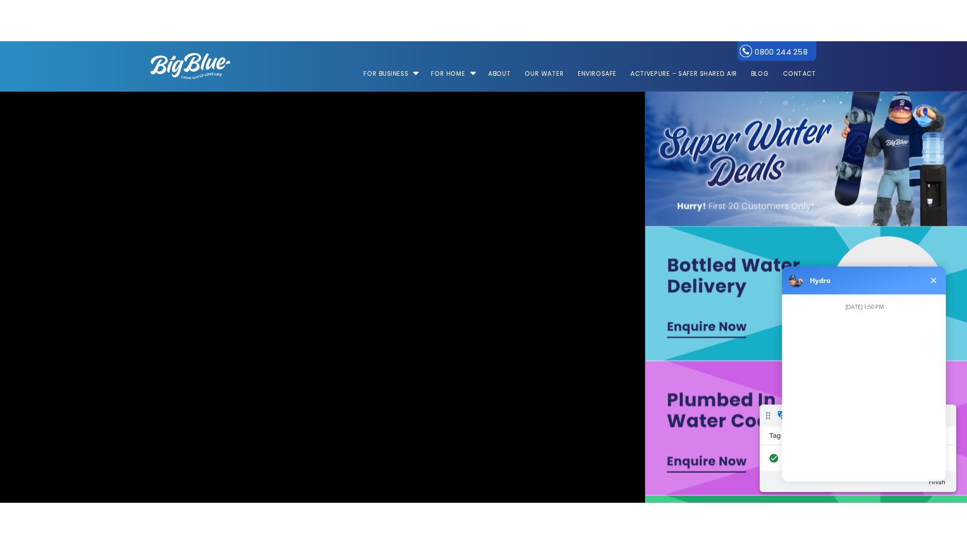
scroll to position [0, 0]
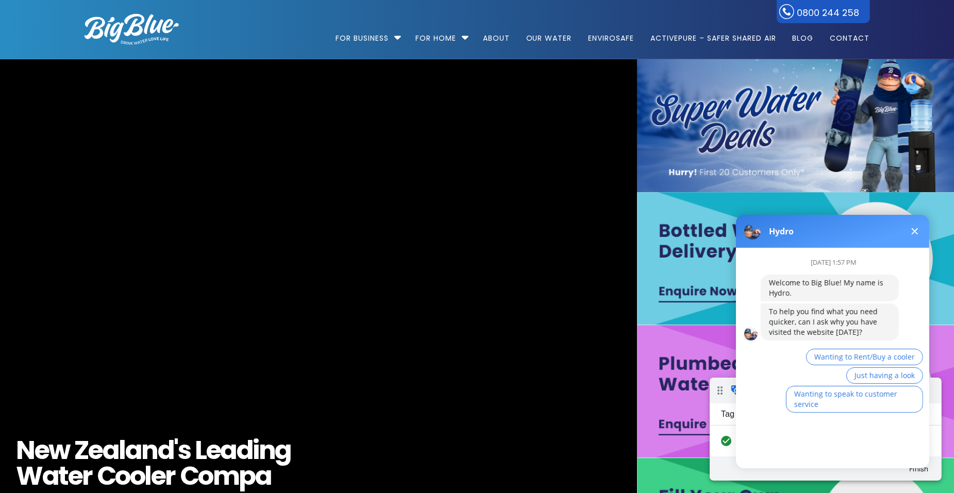
click at [125, 32] on img at bounding box center [132, 29] width 94 height 31
click at [866, 356] on span "Wanting to Rent/Buy a cooler" at bounding box center [864, 357] width 101 height 10
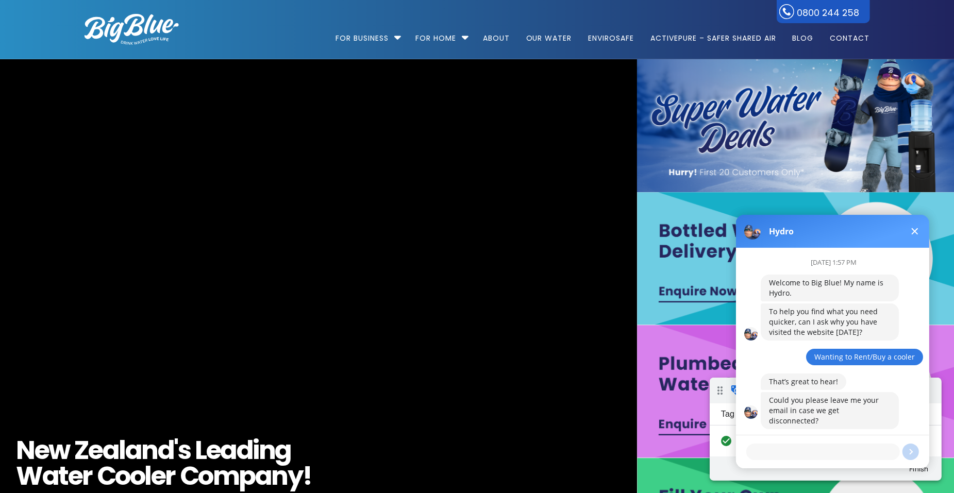
click at [813, 454] on textarea at bounding box center [823, 451] width 154 height 16
type textarea "[EMAIL_ADDRESS][DOMAIN_NAME]"
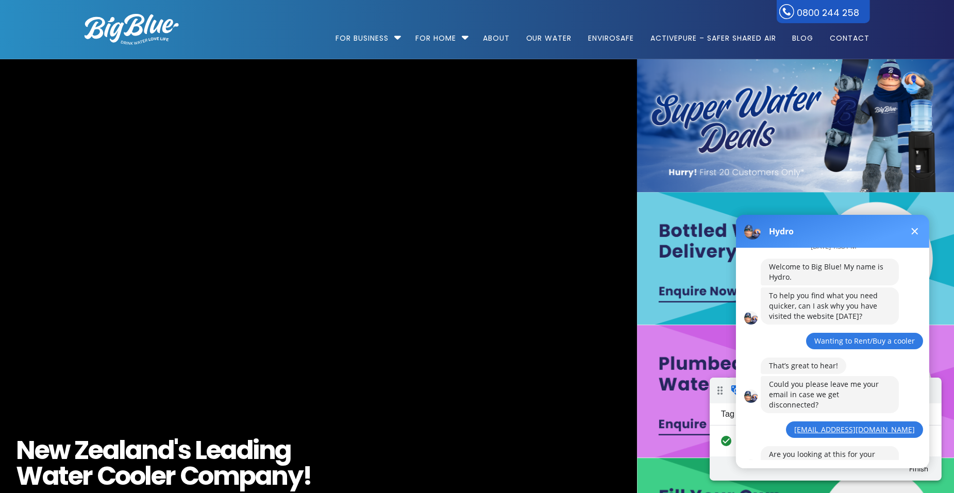
scroll to position [61, 0]
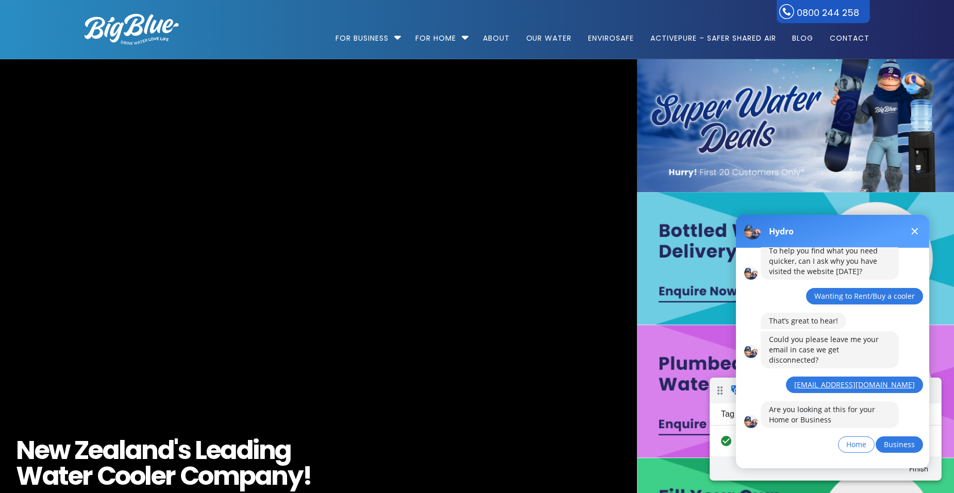
click at [904, 436] on button "Business" at bounding box center [898, 444] width 47 height 16
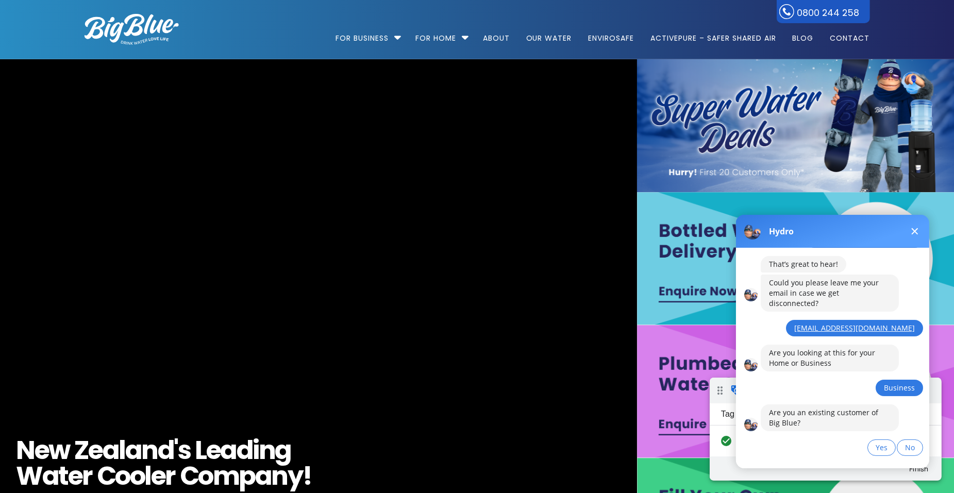
scroll to position [121, 0]
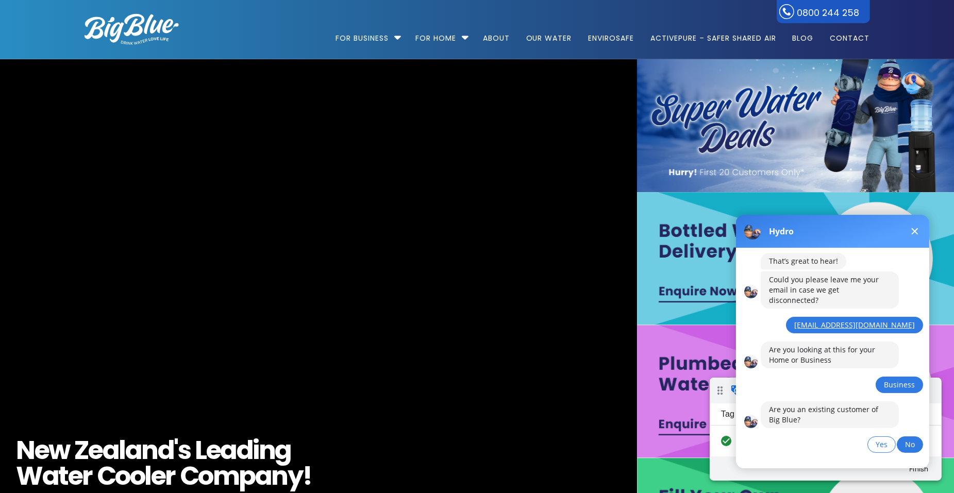
click at [914, 439] on span "No" at bounding box center [910, 444] width 10 height 10
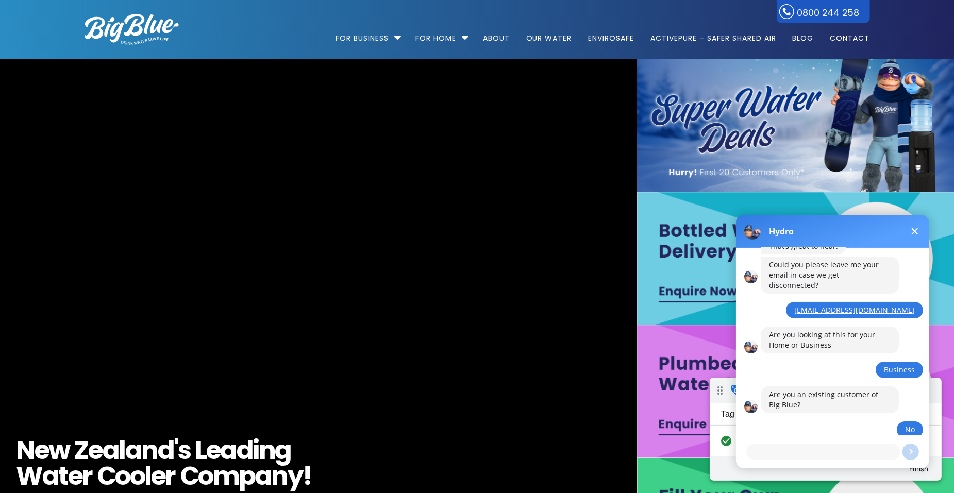
scroll to position [181, 0]
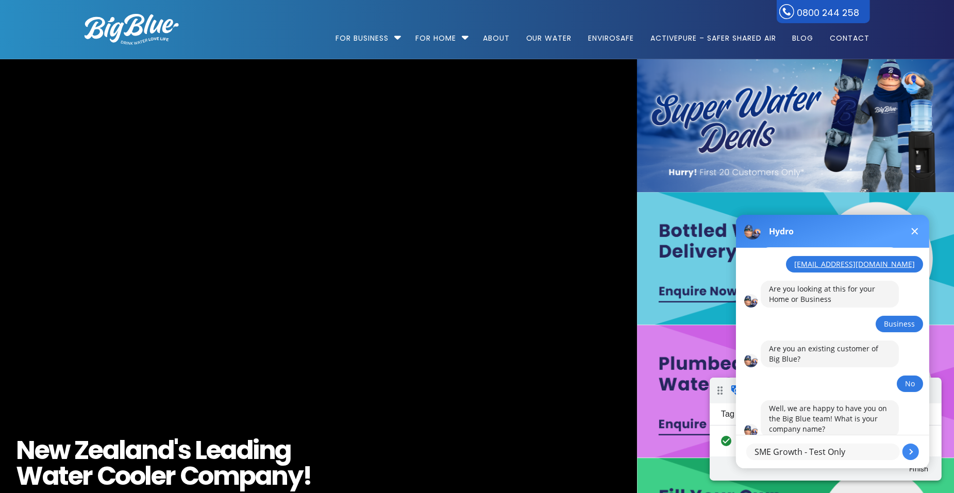
type textarea "SME Growth - Test Only"
click at [911, 450] on button at bounding box center [910, 451] width 16 height 16
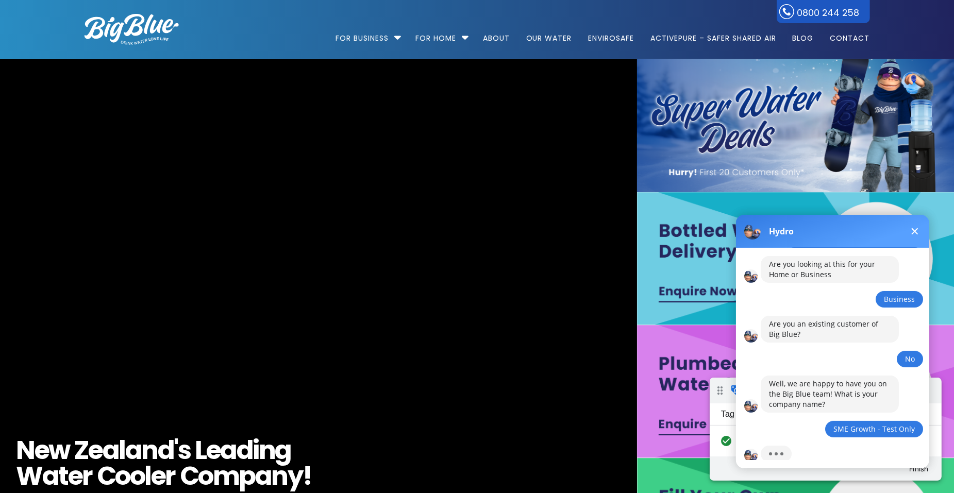
scroll to position [231, 0]
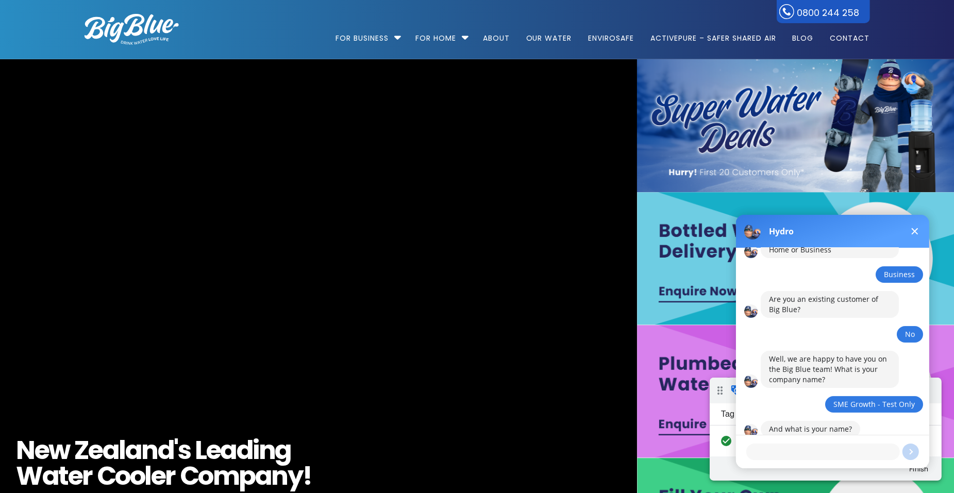
click at [791, 453] on textarea at bounding box center [823, 451] width 154 height 16
type textarea "Kirstie"
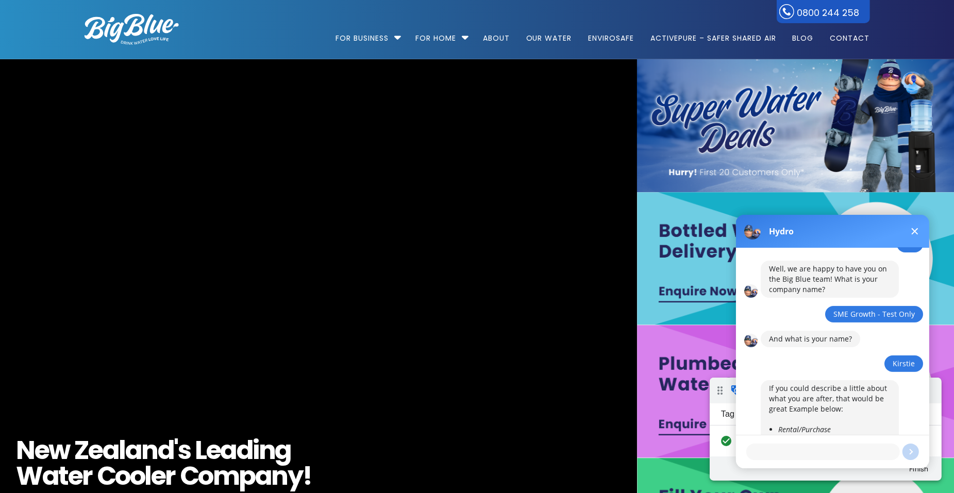
scroll to position [353, 0]
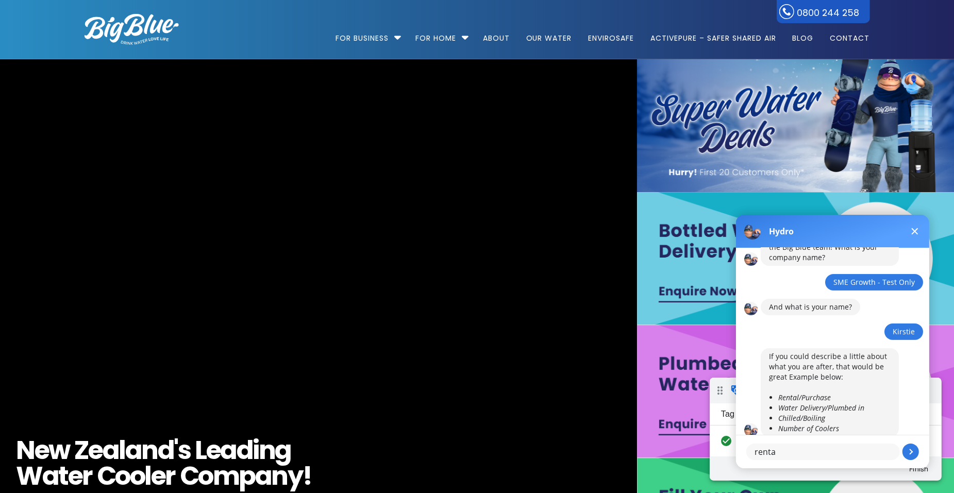
type textarea "rental"
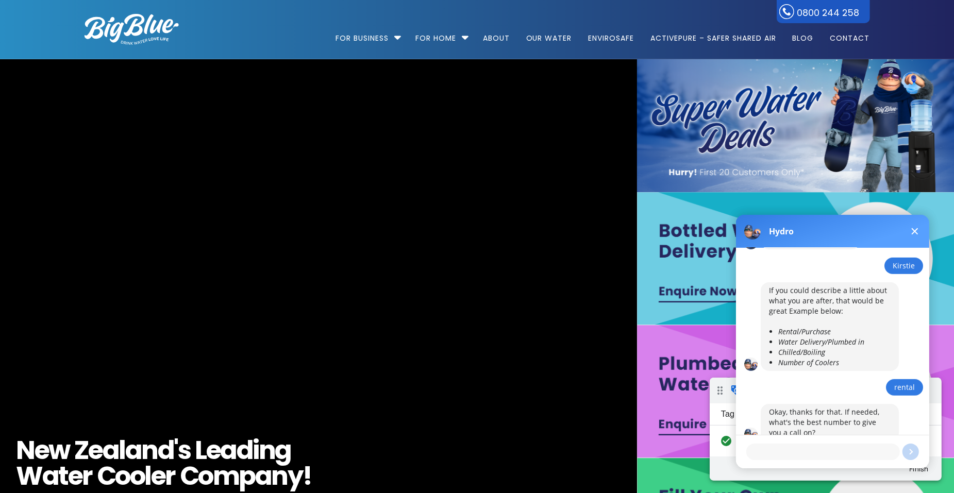
scroll to position [423, 0]
type textarea "021 111 111"
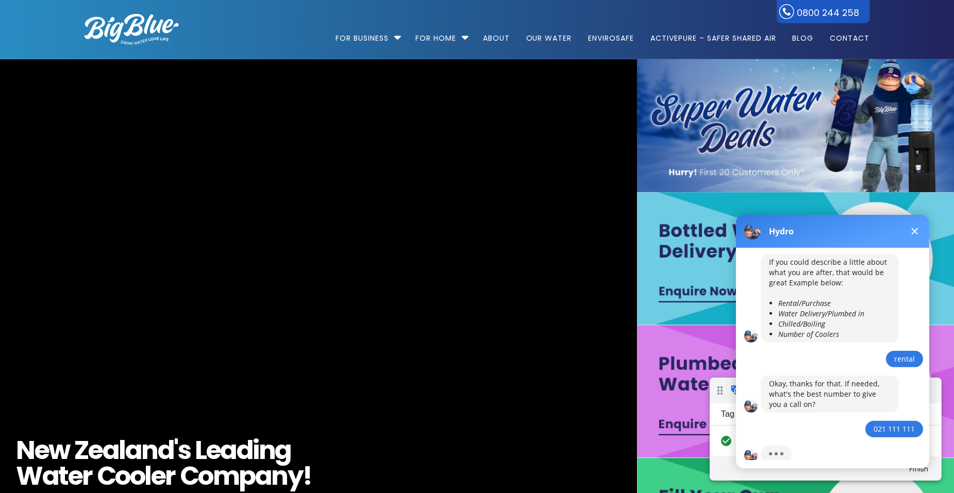
scroll to position [485, 0]
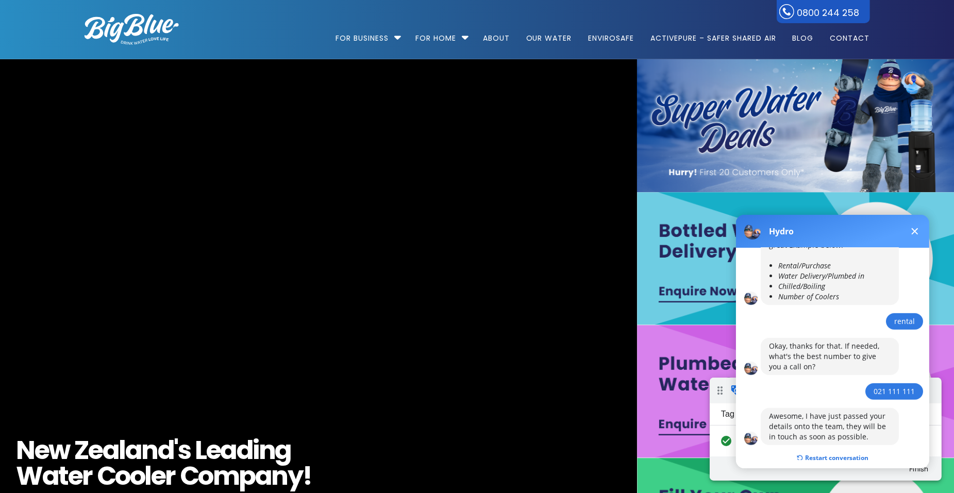
click at [137, 28] on img at bounding box center [132, 29] width 94 height 31
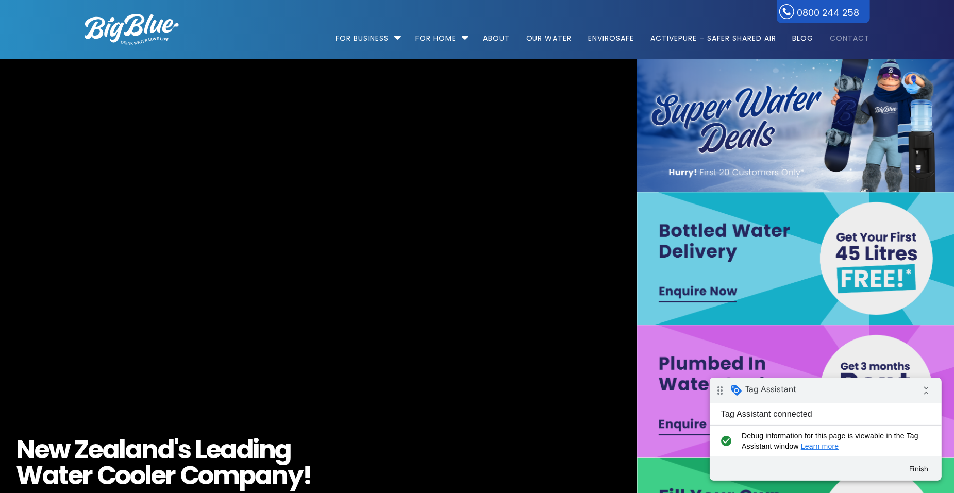
click at [863, 37] on link "Contact" at bounding box center [846, 33] width 47 height 67
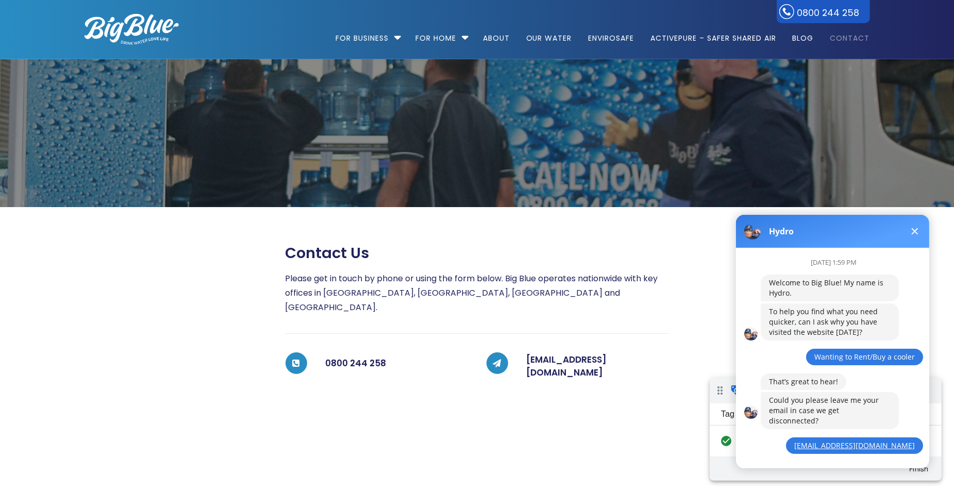
scroll to position [485, 0]
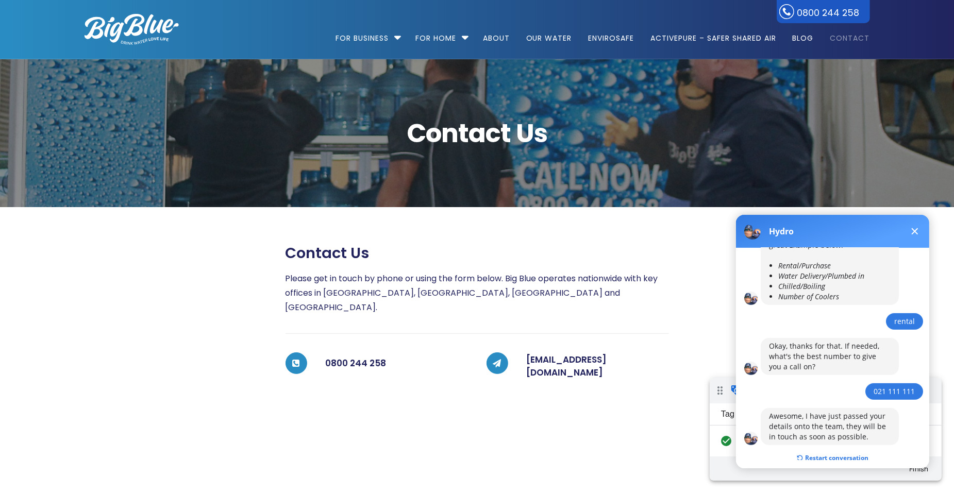
click at [917, 229] on button at bounding box center [914, 231] width 12 height 12
click at [836, 448] on button "Restart conversation" at bounding box center [832, 458] width 87 height 20
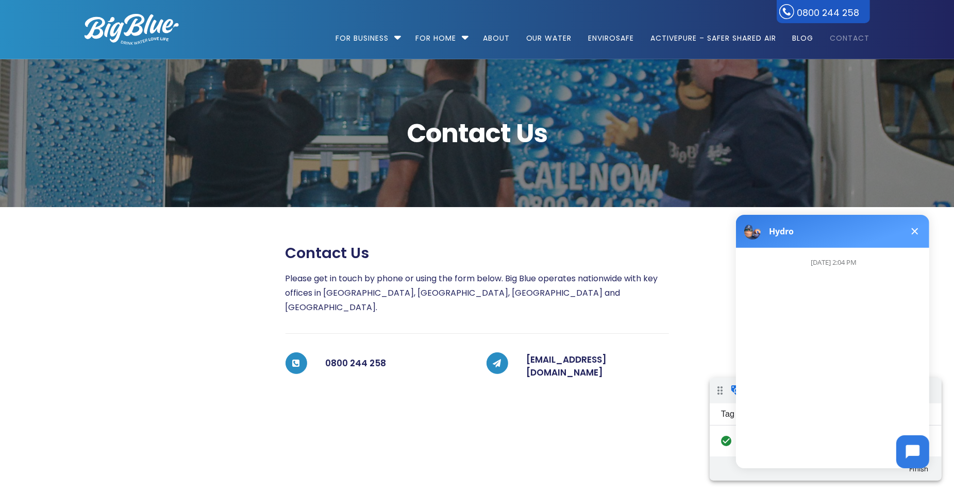
scroll to position [0, 0]
click at [142, 25] on img at bounding box center [132, 29] width 94 height 31
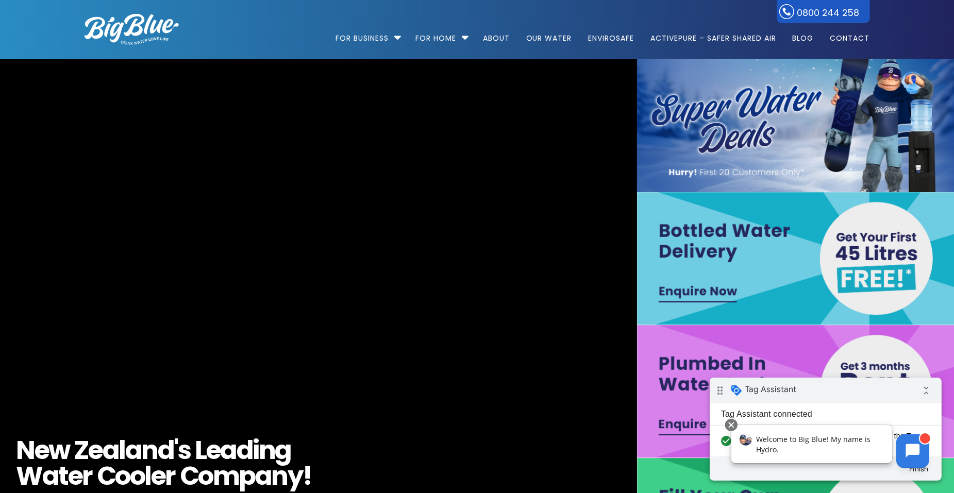
click at [907, 451] on icon at bounding box center [913, 451] width 14 height 14
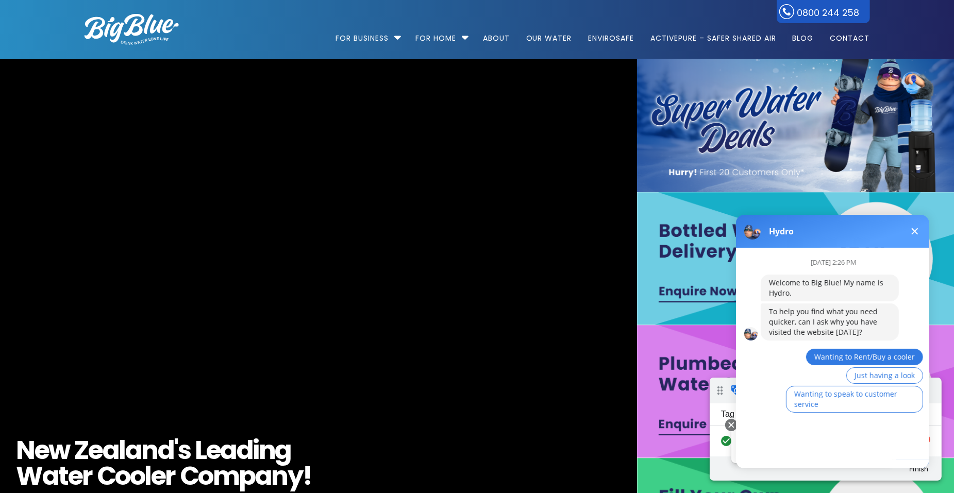
click at [845, 355] on span "Wanting to Rent/Buy a cooler" at bounding box center [864, 357] width 101 height 10
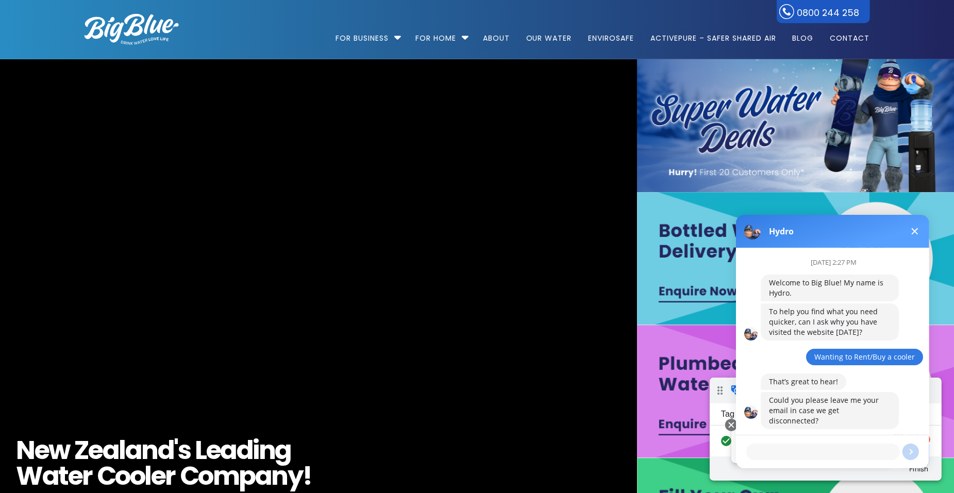
click at [795, 453] on textarea at bounding box center [823, 451] width 154 height 16
type textarea "[EMAIL_ADDRESS][DOMAIN_NAME]"
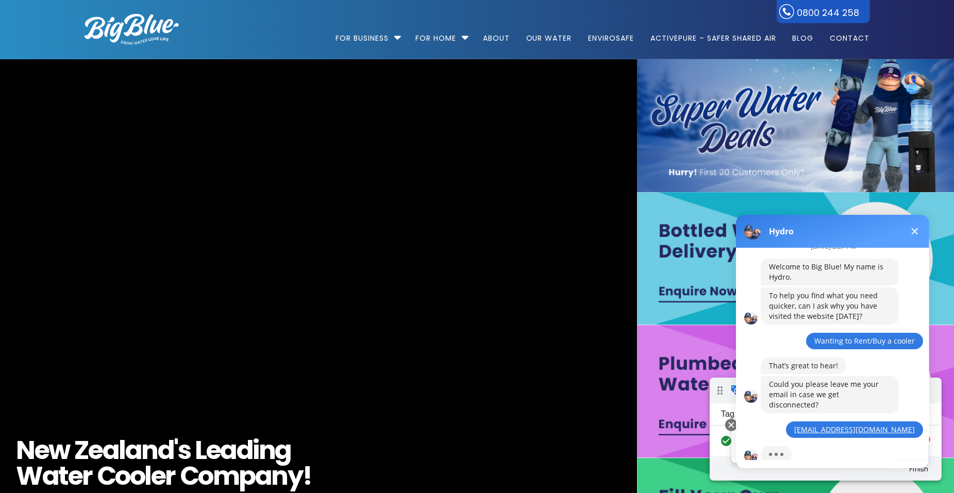
scroll to position [61, 0]
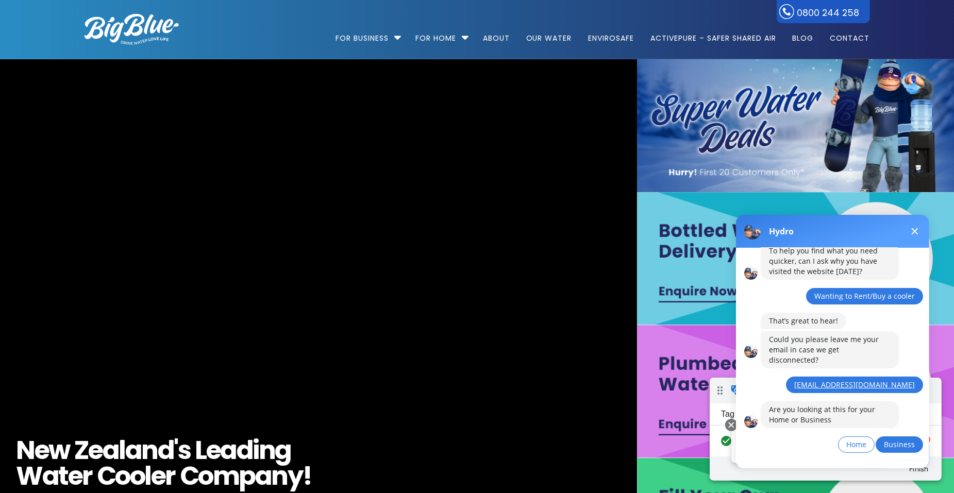
click at [897, 439] on span "Business" at bounding box center [899, 444] width 31 height 10
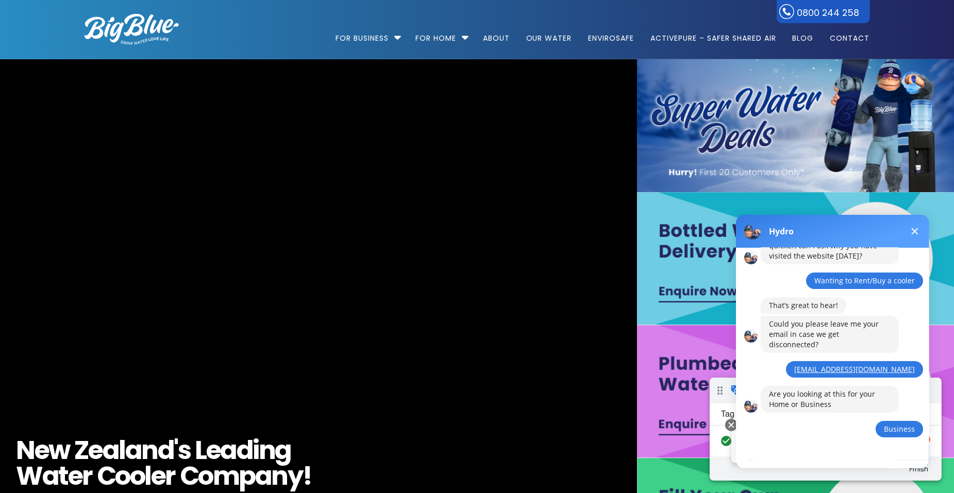
scroll to position [121, 0]
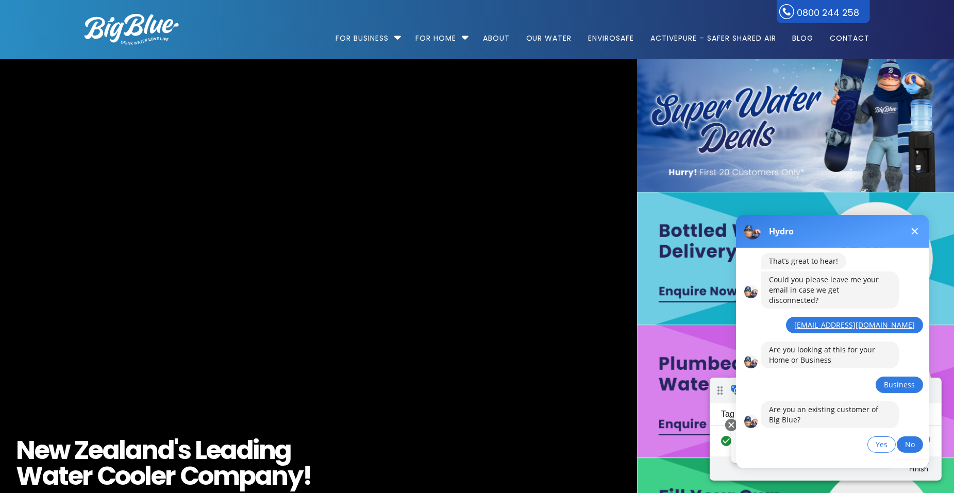
click at [919, 436] on button "No" at bounding box center [910, 444] width 26 height 16
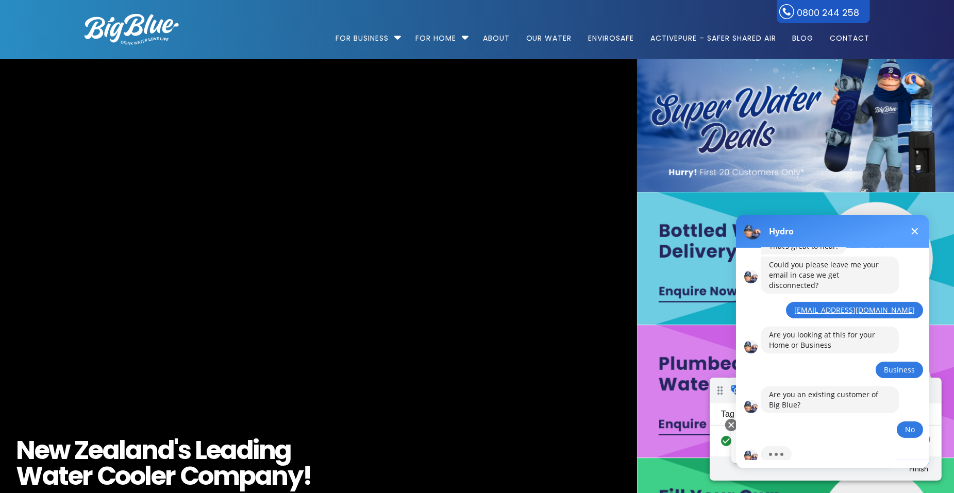
scroll to position [181, 0]
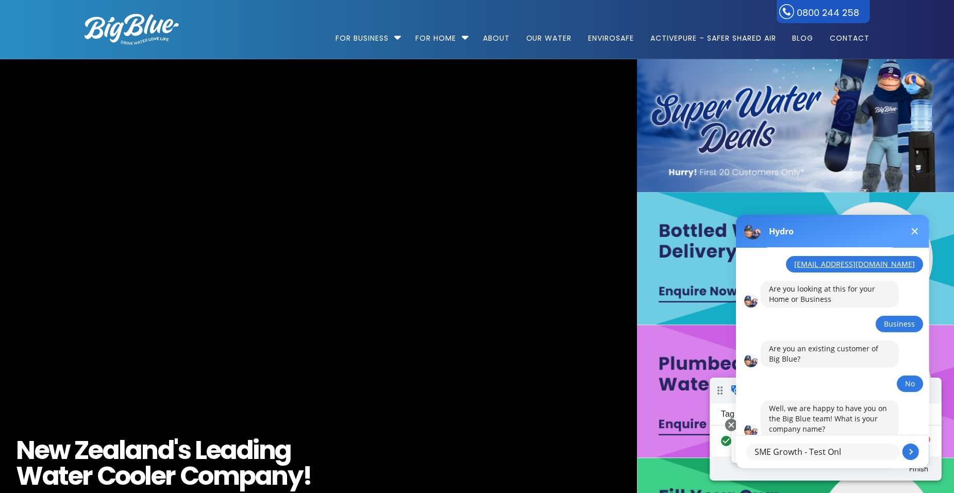
type textarea "SME Growth - Test Only"
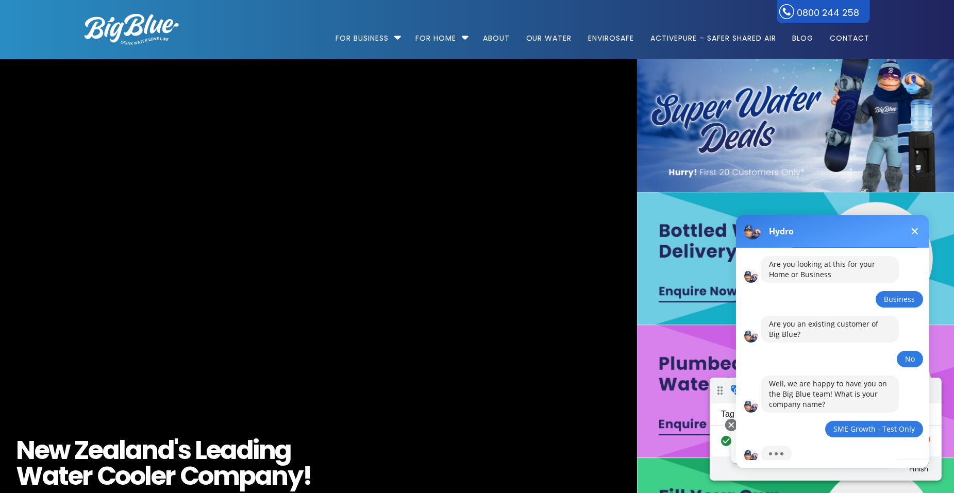
scroll to position [231, 0]
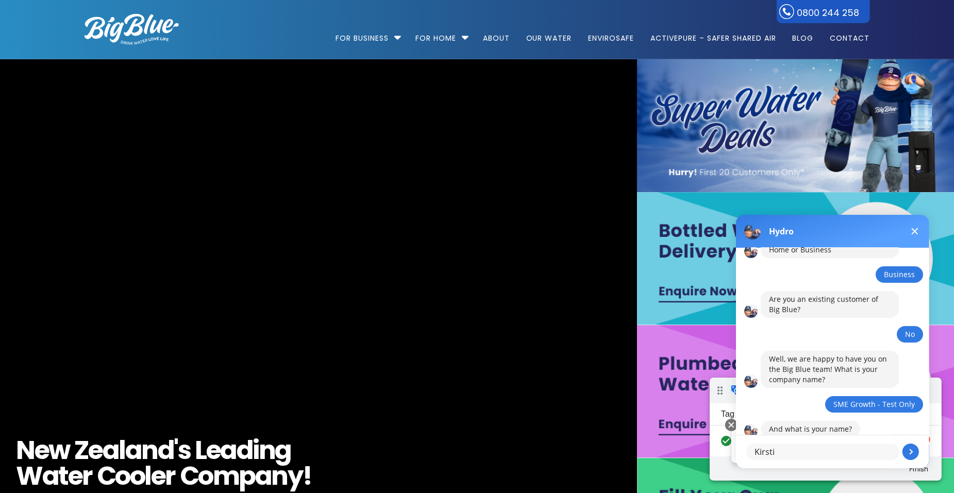
type textarea "Kirstie"
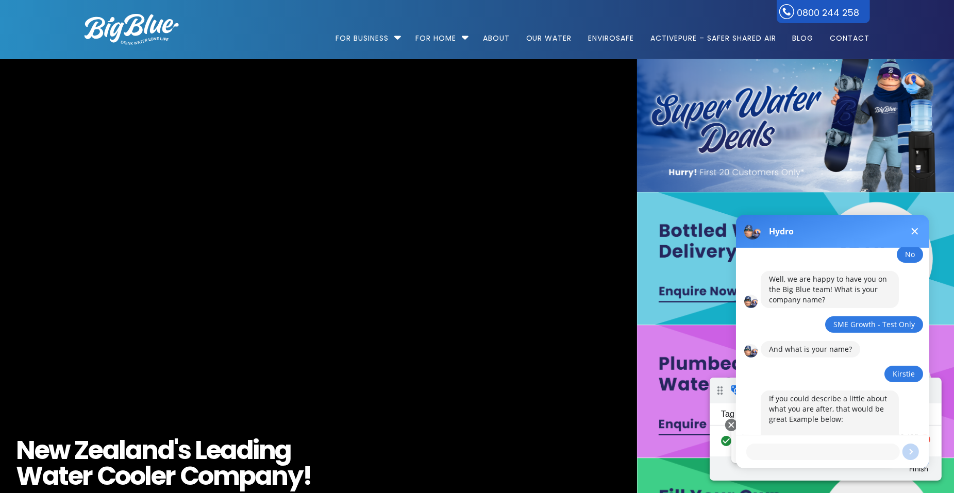
scroll to position [353, 0]
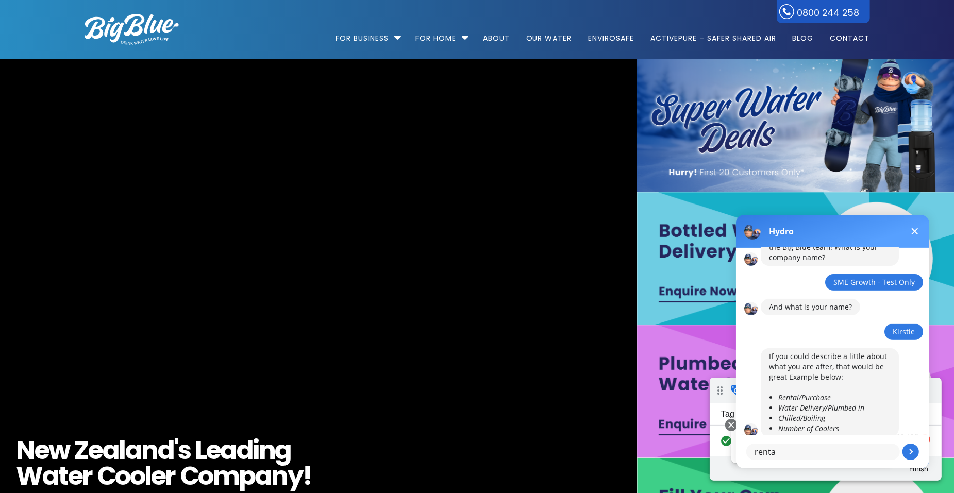
type textarea "rental"
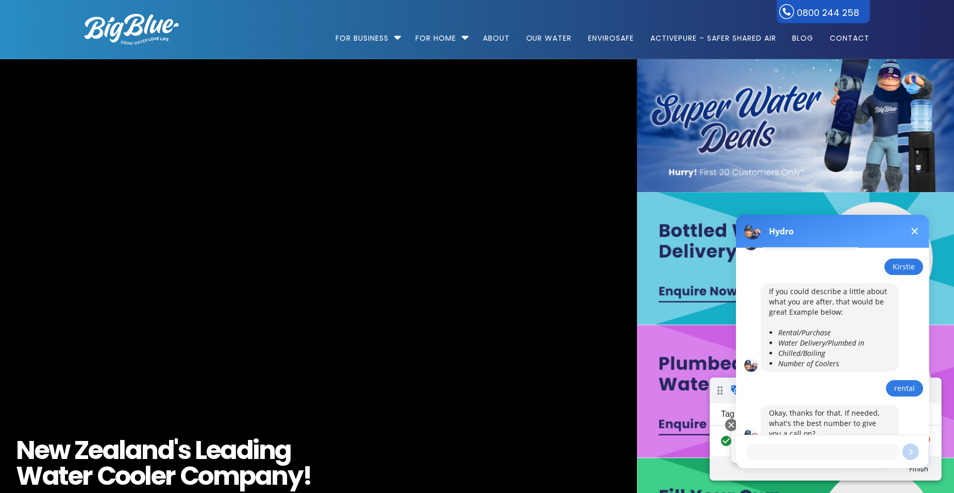
scroll to position [423, 0]
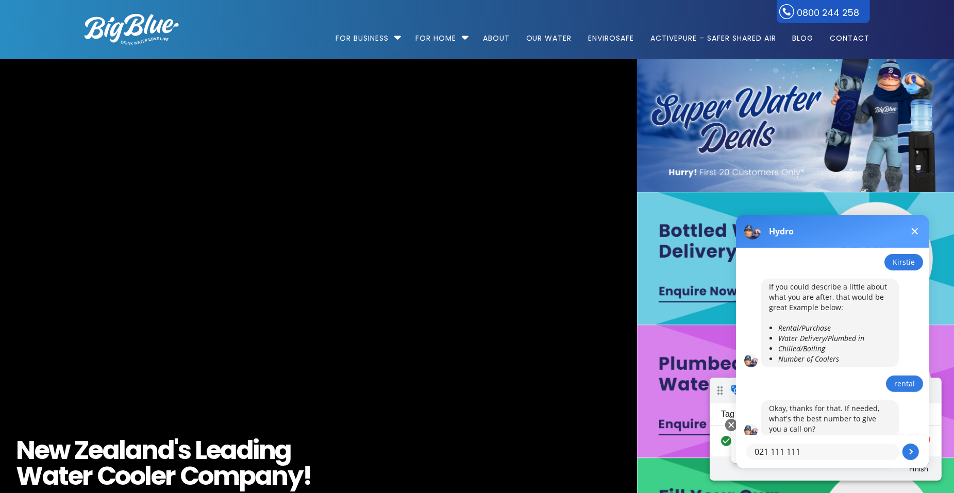
type textarea "021 111 111"
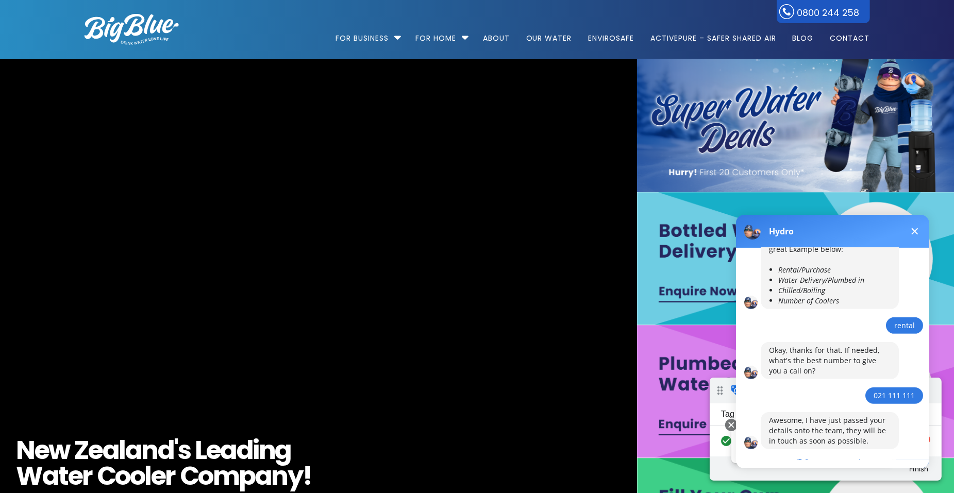
scroll to position [485, 0]
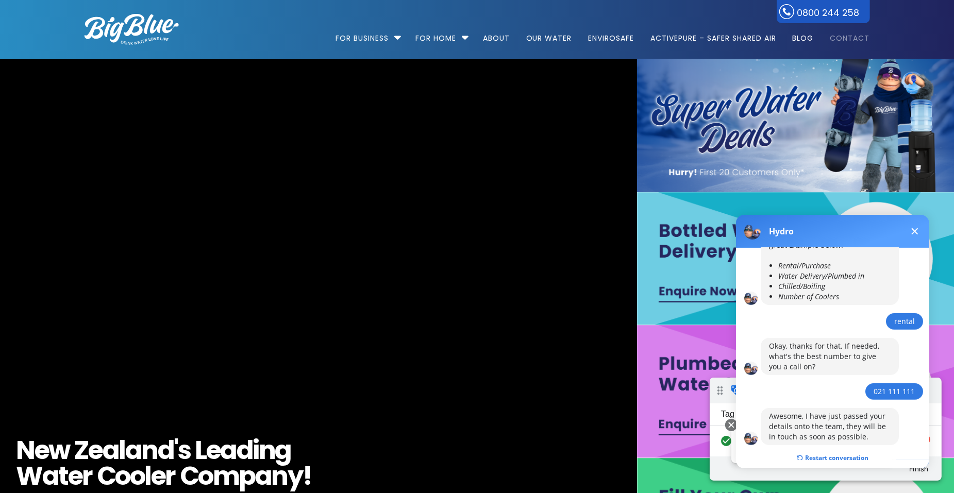
click at [849, 35] on link "Contact" at bounding box center [846, 33] width 47 height 67
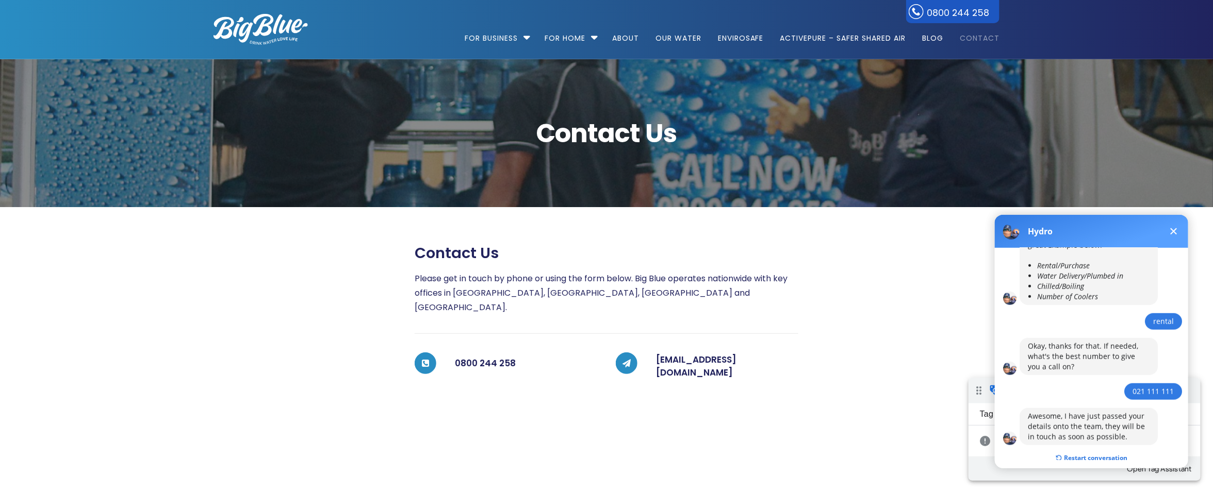
scroll to position [485, 0]
